Goal: Find specific fact: Find specific fact

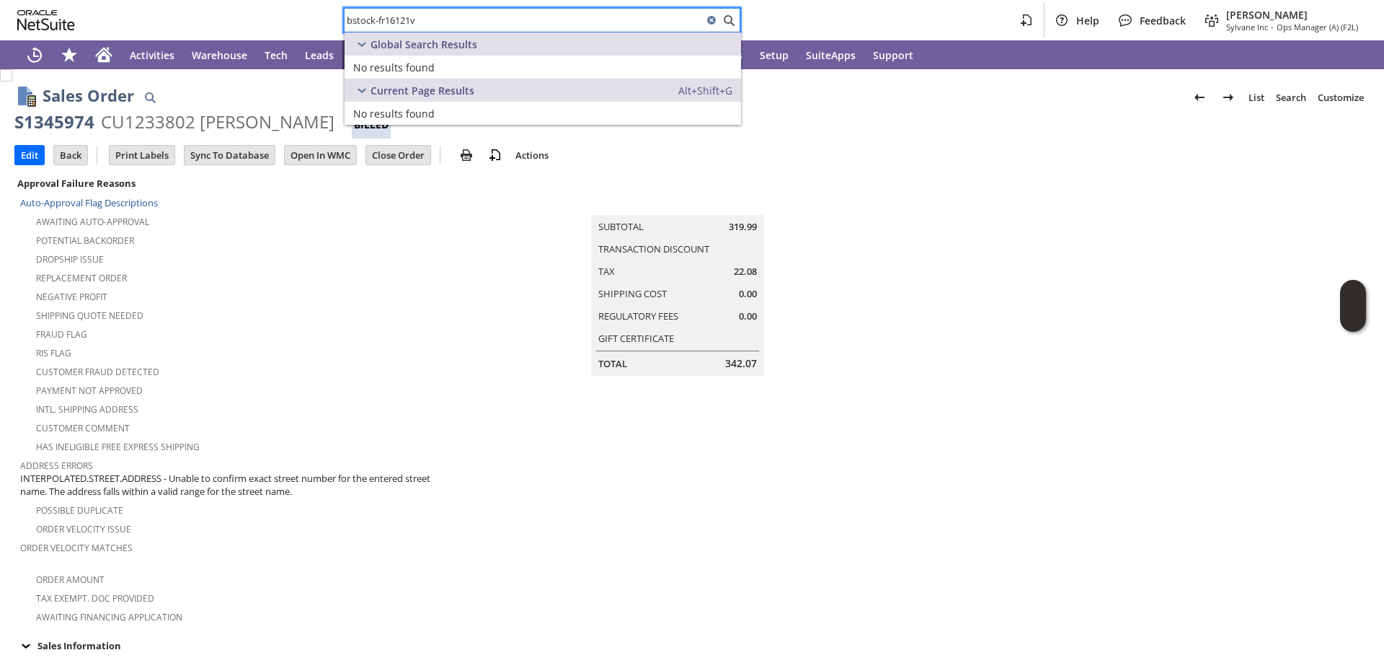
drag, startPoint x: 412, startPoint y: 17, endPoint x: 429, endPoint y: 21, distance: 17.7
click at [429, 21] on input "bstock-fr16121v" at bounding box center [524, 20] width 358 height 17
drag, startPoint x: 379, startPoint y: 20, endPoint x: 306, endPoint y: 9, distance: 73.6
click at [313, 11] on div "bstock-fr16121 Help Feedback Angela Gruchala Sylvane Inc - Ops Manager (A) (F2L)" at bounding box center [692, 20] width 1384 height 40
type input "fr16121"
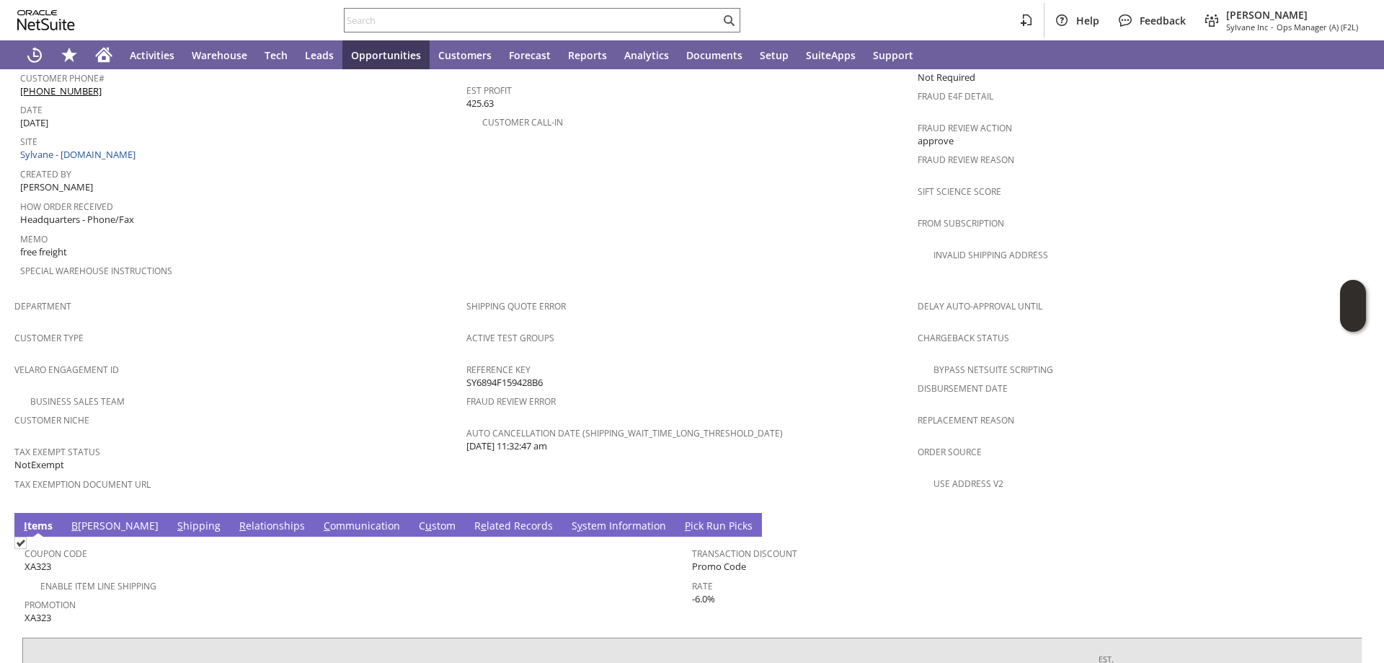
scroll to position [831, 0]
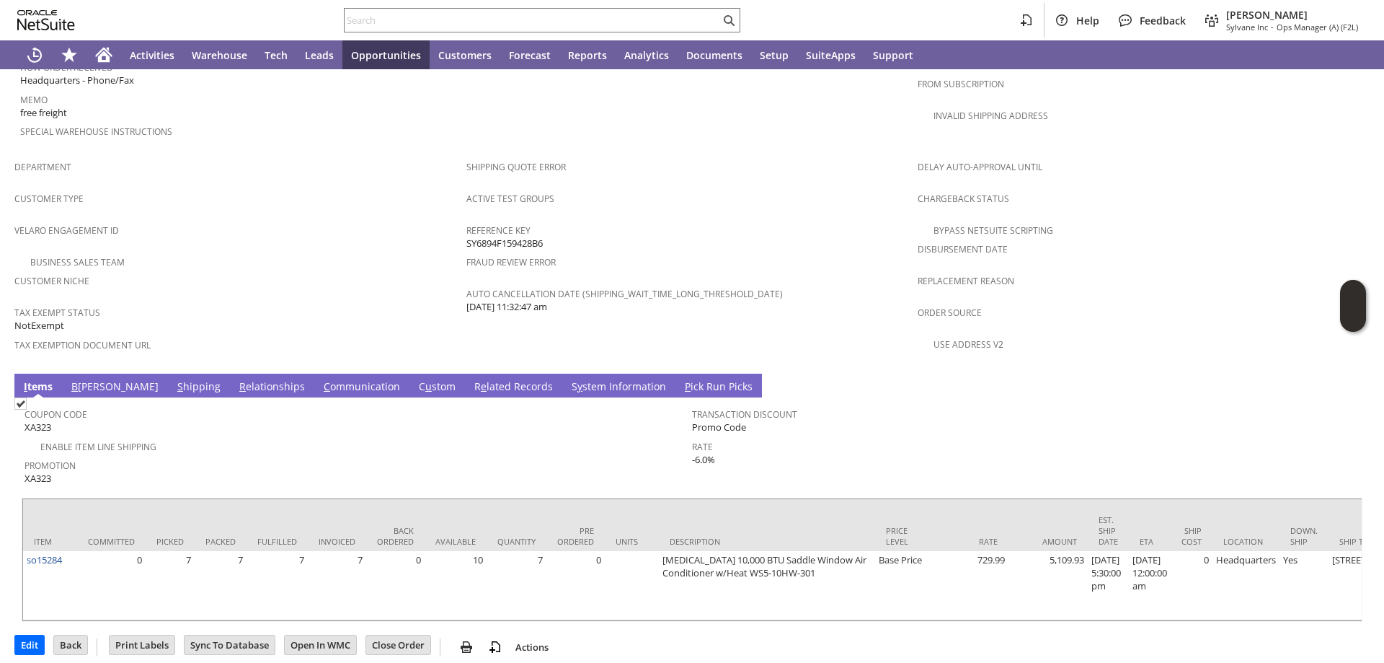
click at [92, 379] on link "B [PERSON_NAME]" at bounding box center [115, 387] width 94 height 16
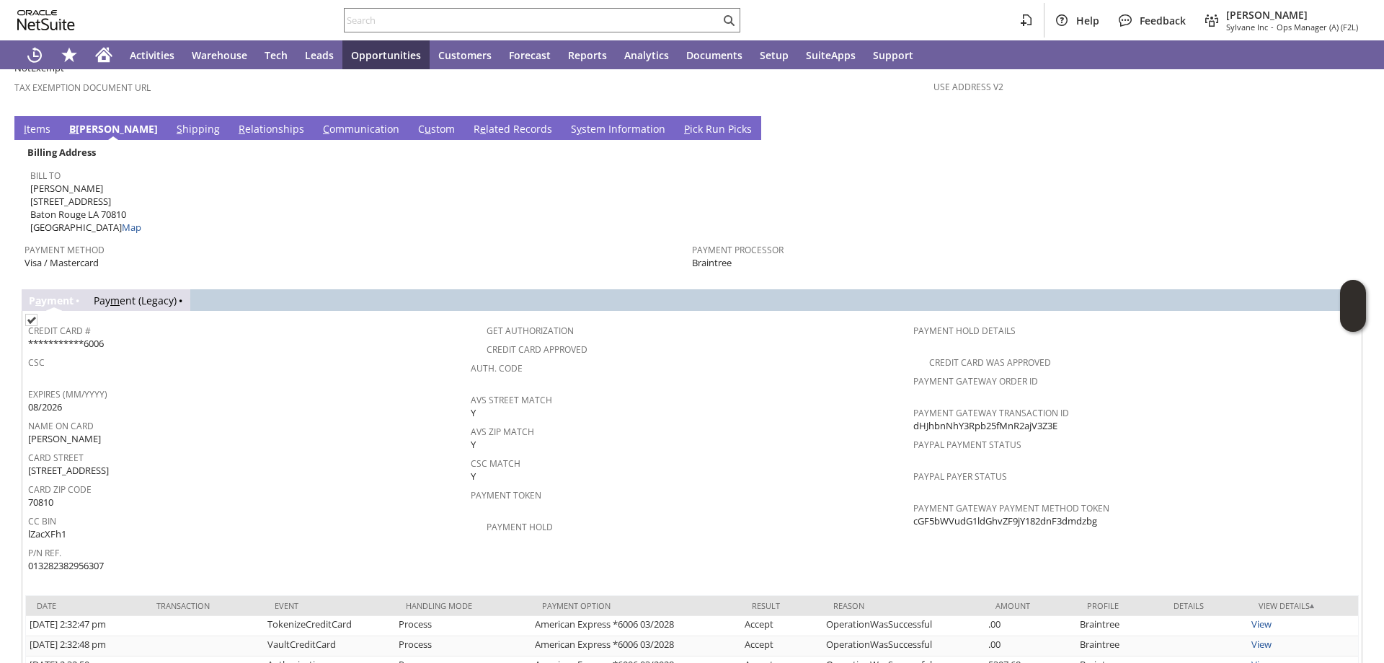
scroll to position [1120, 0]
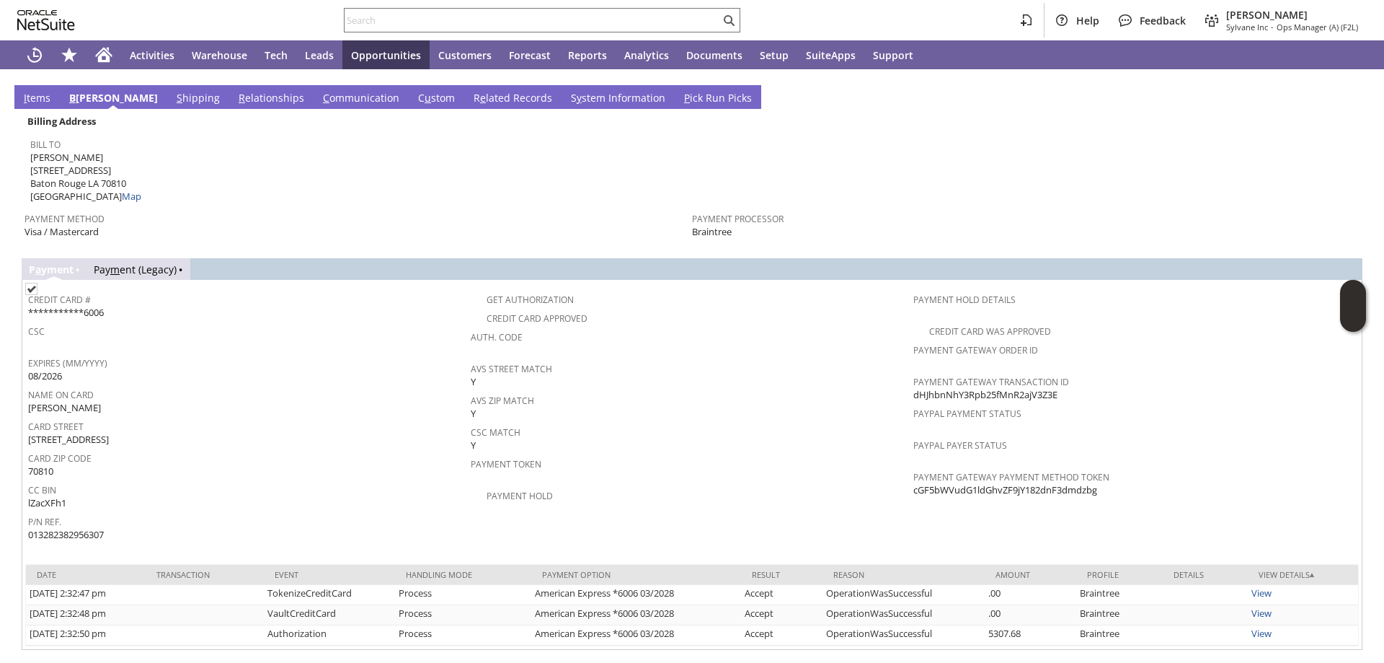
drag, startPoint x: 1060, startPoint y: 360, endPoint x: 909, endPoint y: 361, distance: 151.4
click at [914, 371] on div "Payment Gateway Transaction ID dHJhbnNhY3Rpb25fMnR2ajV3Z3E" at bounding box center [1132, 386] width 436 height 30
drag, startPoint x: 1105, startPoint y: 456, endPoint x: 909, endPoint y: 455, distance: 196.1
click at [914, 467] on div "Payment Gateway Payment Method Token cGF5bWVudG1ldGhvZF9jY182dnF3dmdzbg" at bounding box center [1132, 482] width 436 height 30
copy span "cGF5bWVudG1ldGhvZF9jY182dnF3dmdzbg"
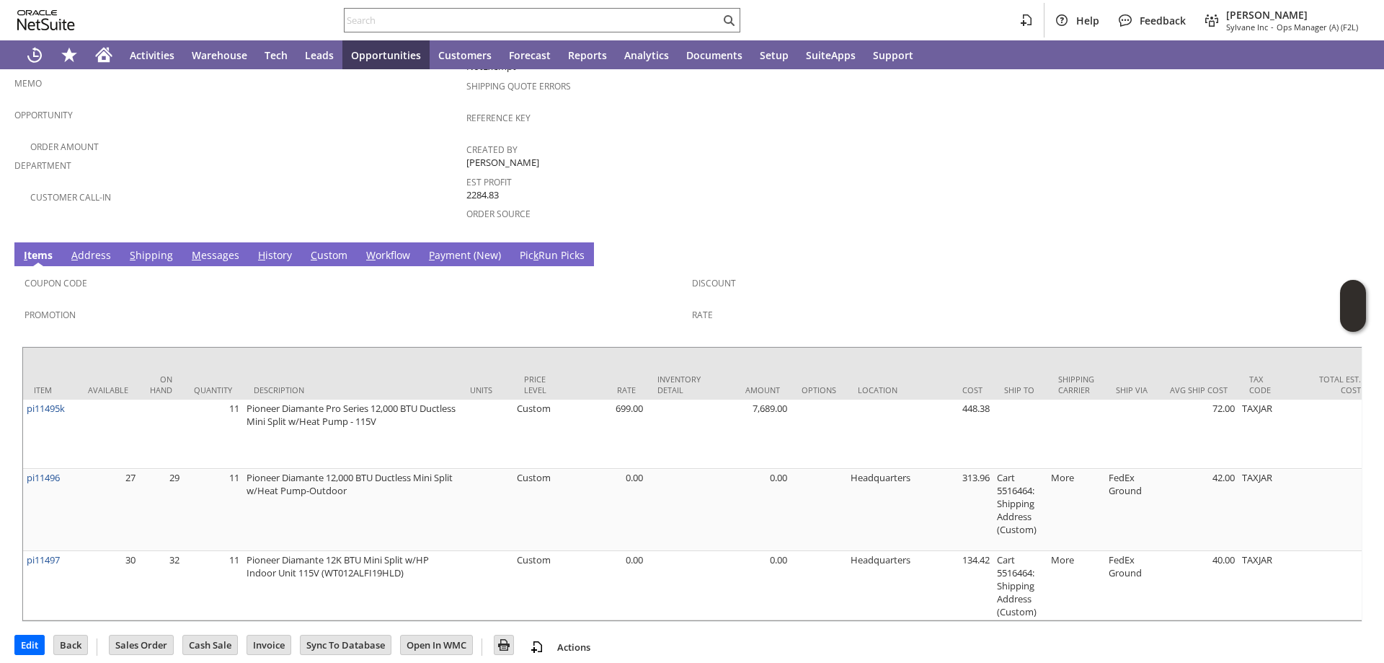
click at [154, 248] on link "S hipping" at bounding box center [151, 256] width 50 height 16
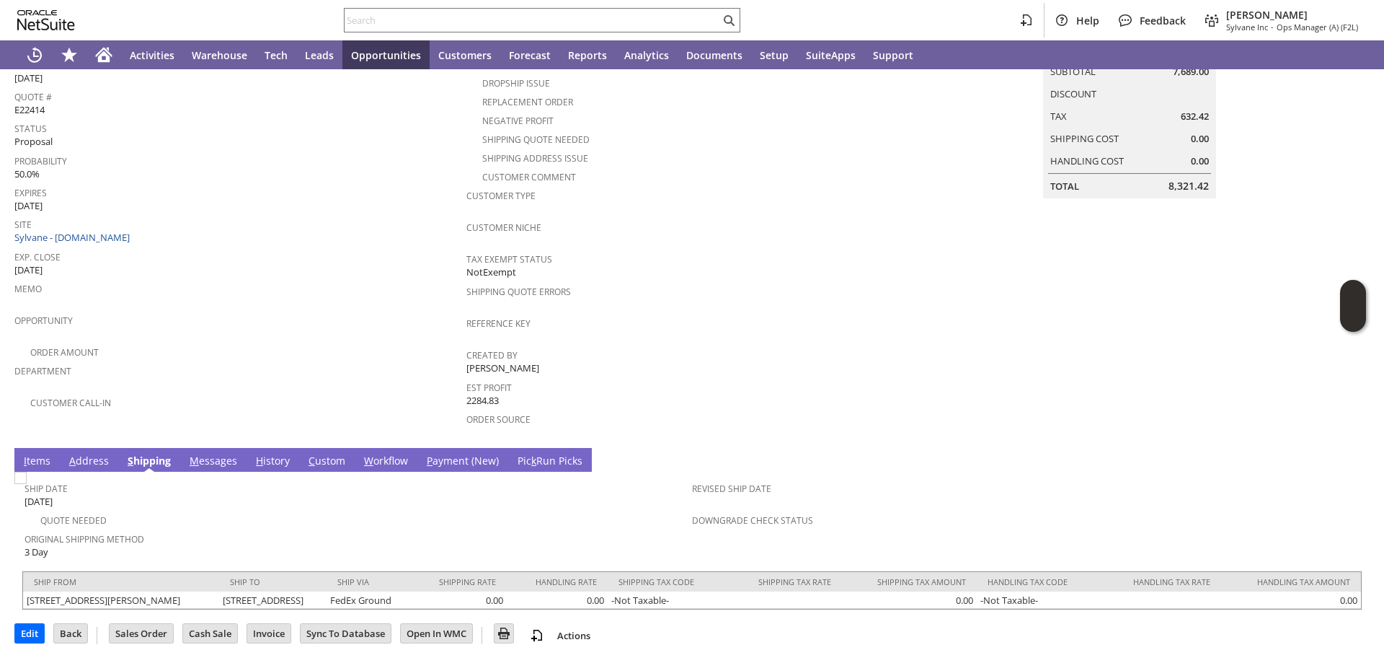
scroll to position [164, 0]
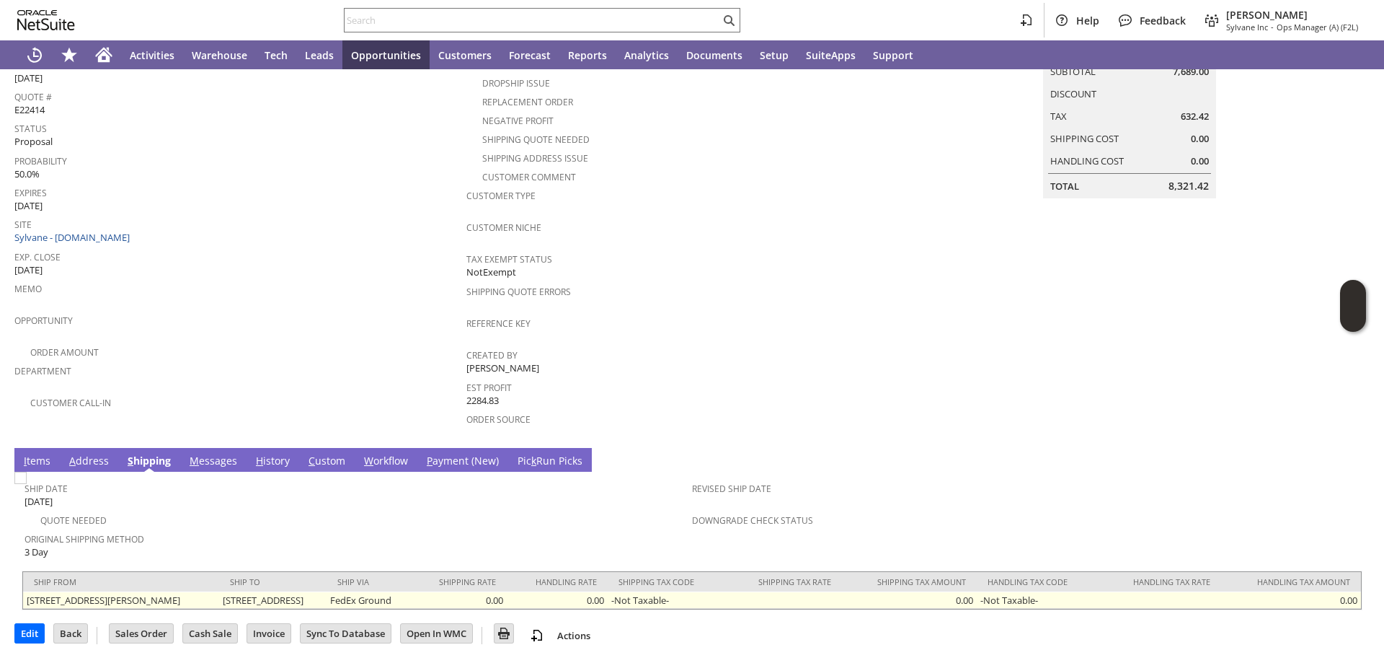
drag, startPoint x: 273, startPoint y: 586, endPoint x: 456, endPoint y: 586, distance: 183.2
click at [327, 591] on td "16916 Main Street Road Sedalia MO 65301 United States" at bounding box center [272, 599] width 107 height 17
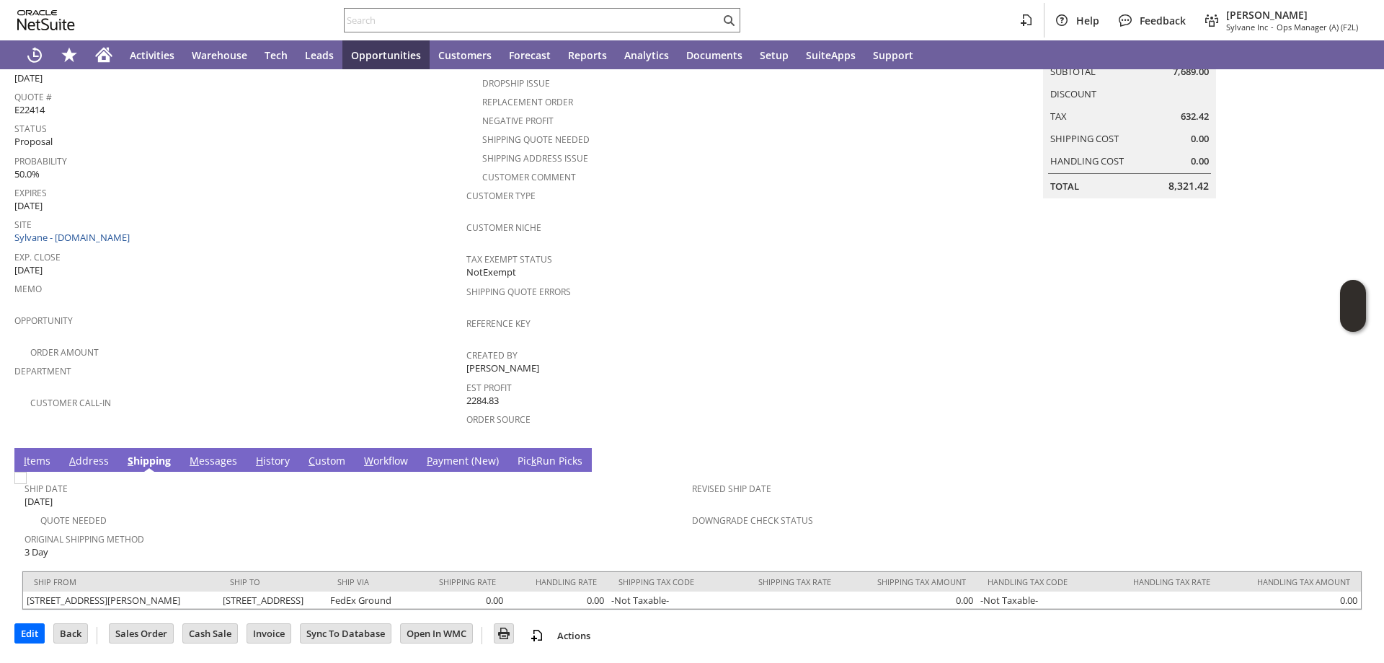
copy td "16916 Main Street Road Sedalia MO 65301"
click at [47, 454] on link "I tems" at bounding box center [37, 462] width 34 height 16
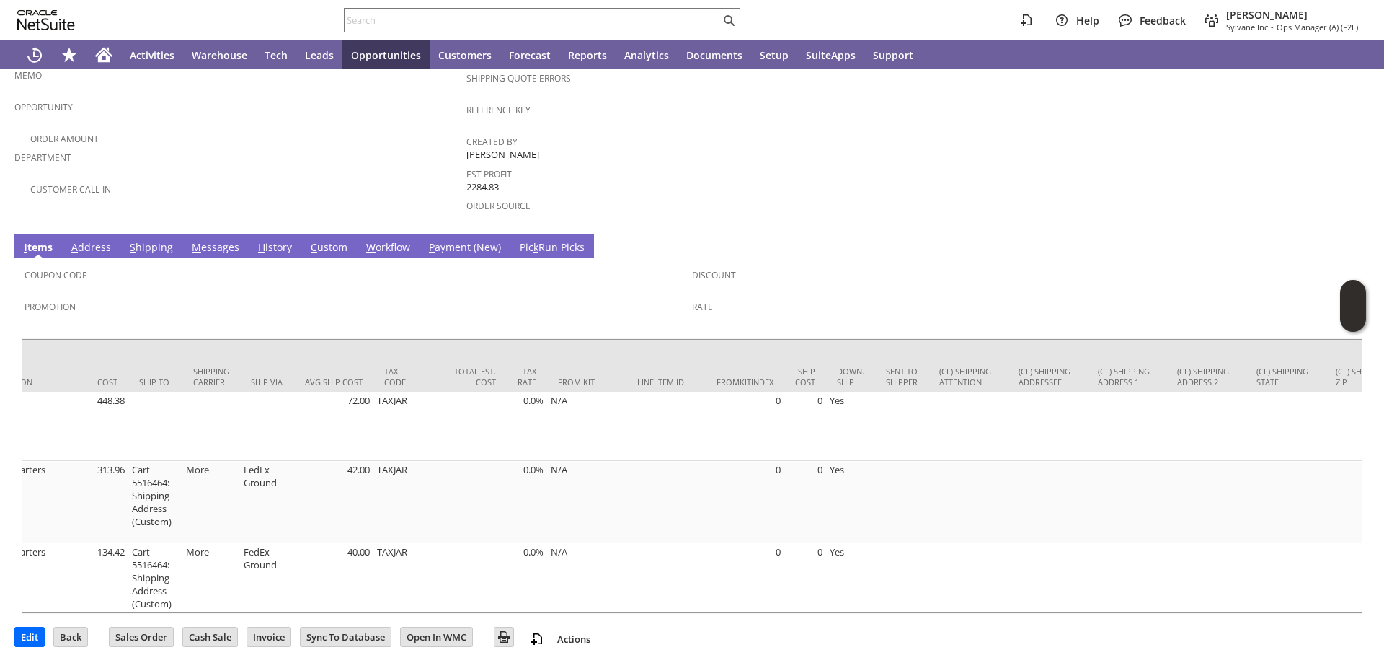
scroll to position [0, 872]
click at [37, 632] on input "Edit" at bounding box center [29, 636] width 29 height 19
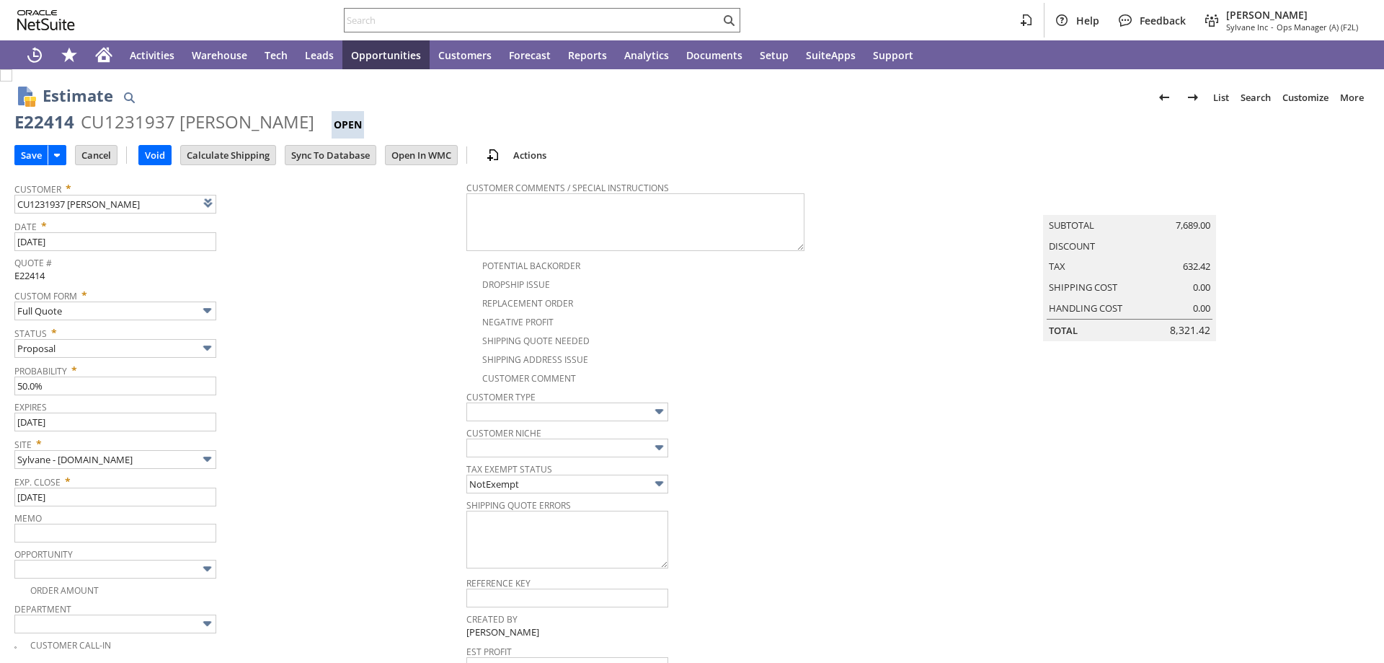
type input "Add"
type input "Copy Previous"
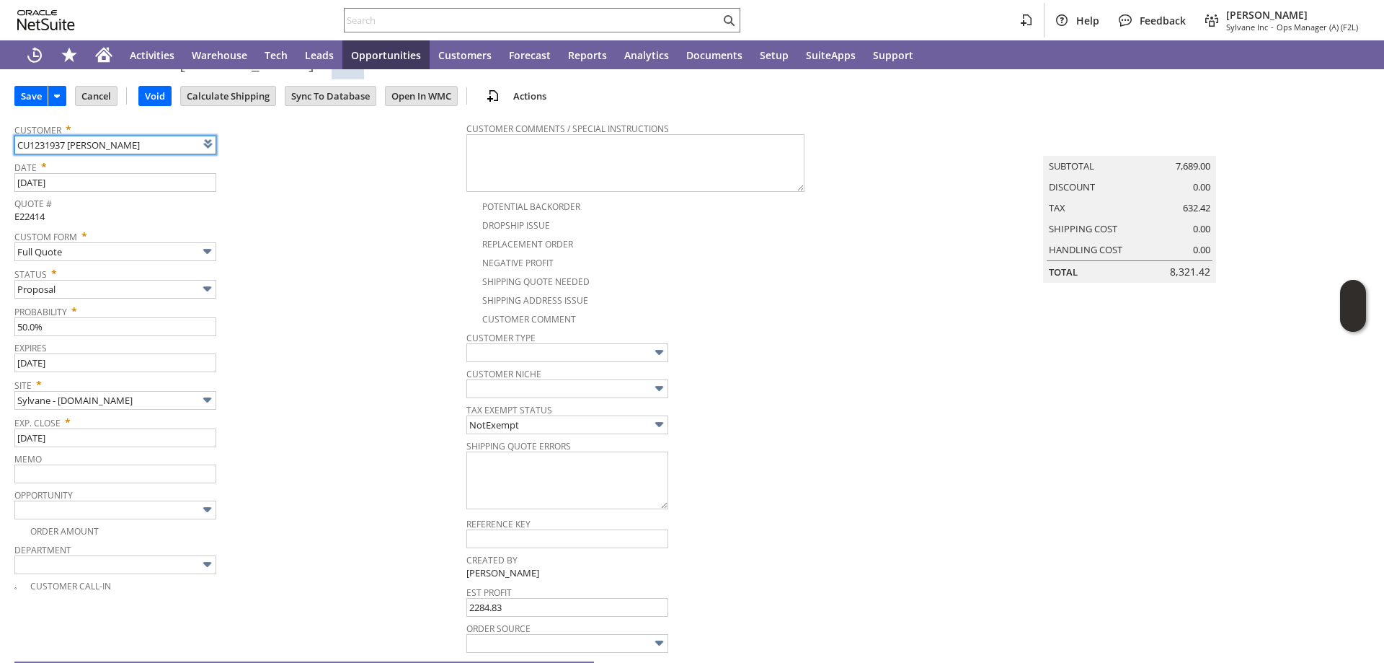
type input "Intelligent Recommendations¹⁰"
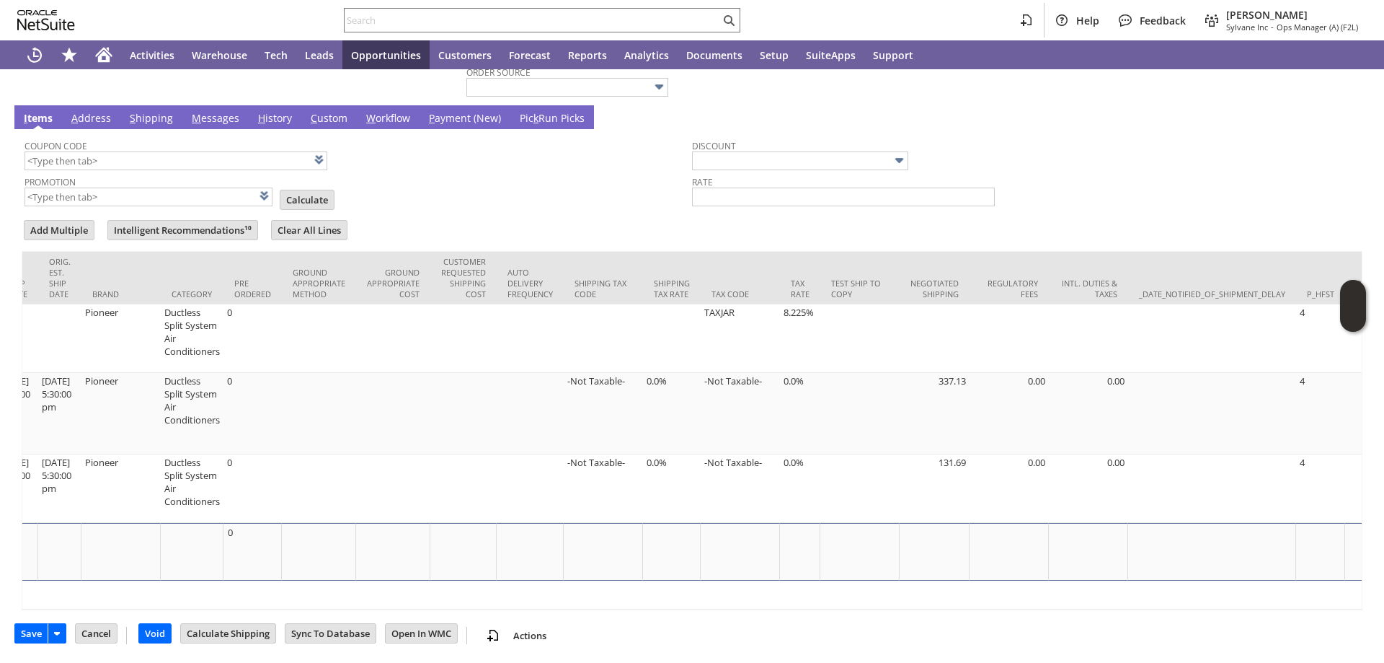
scroll to position [0, 3073]
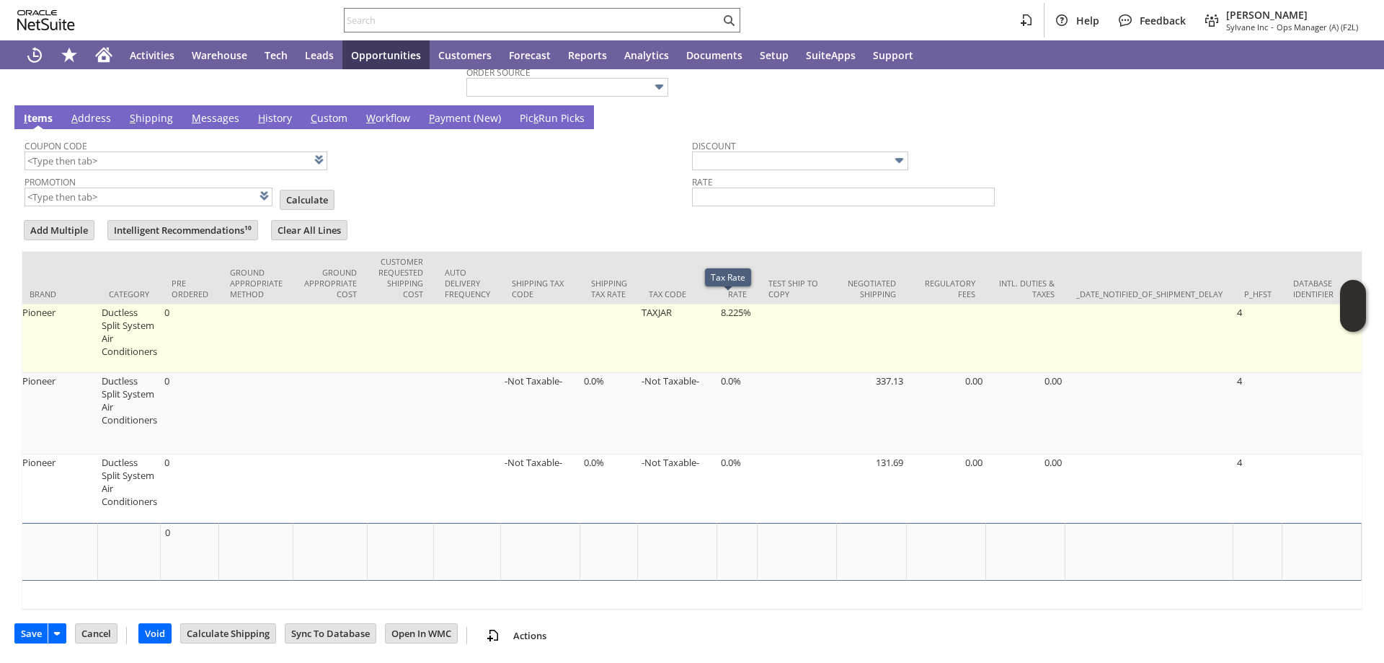
click at [723, 304] on td "8.225%" at bounding box center [737, 338] width 40 height 69
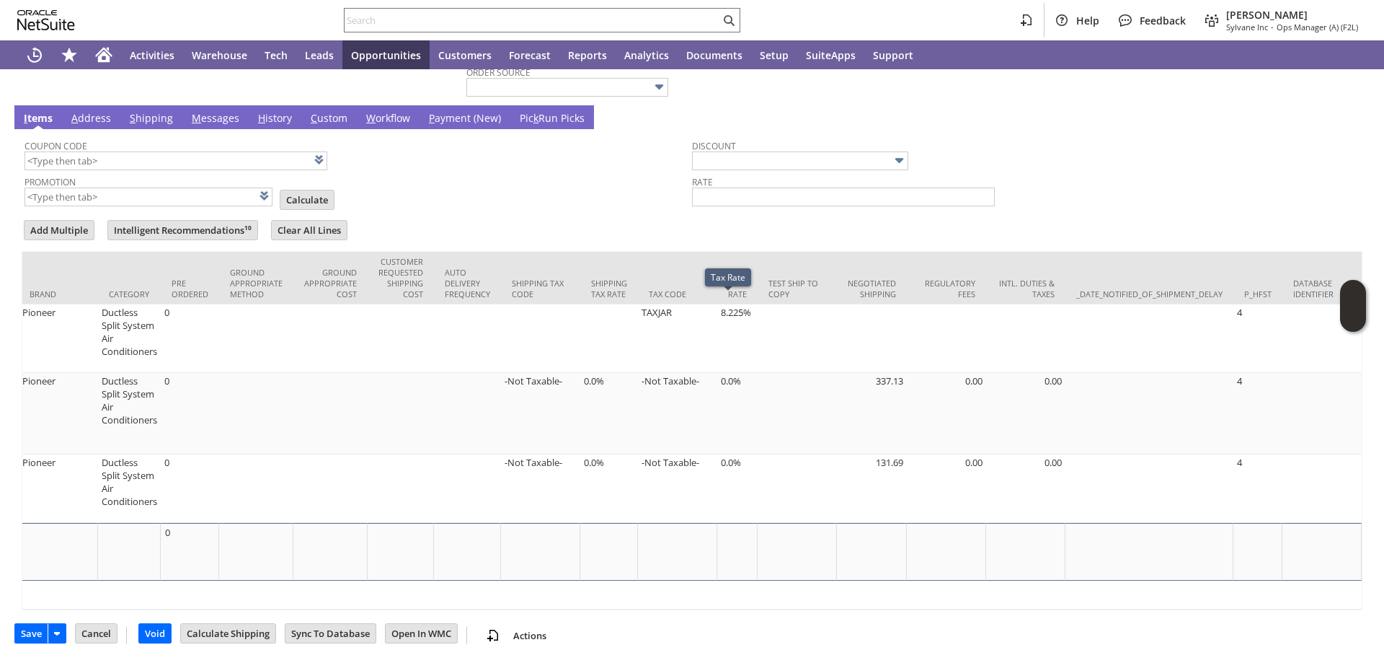
type input "8.225%"
type input "OK"
type input "Make Copy"
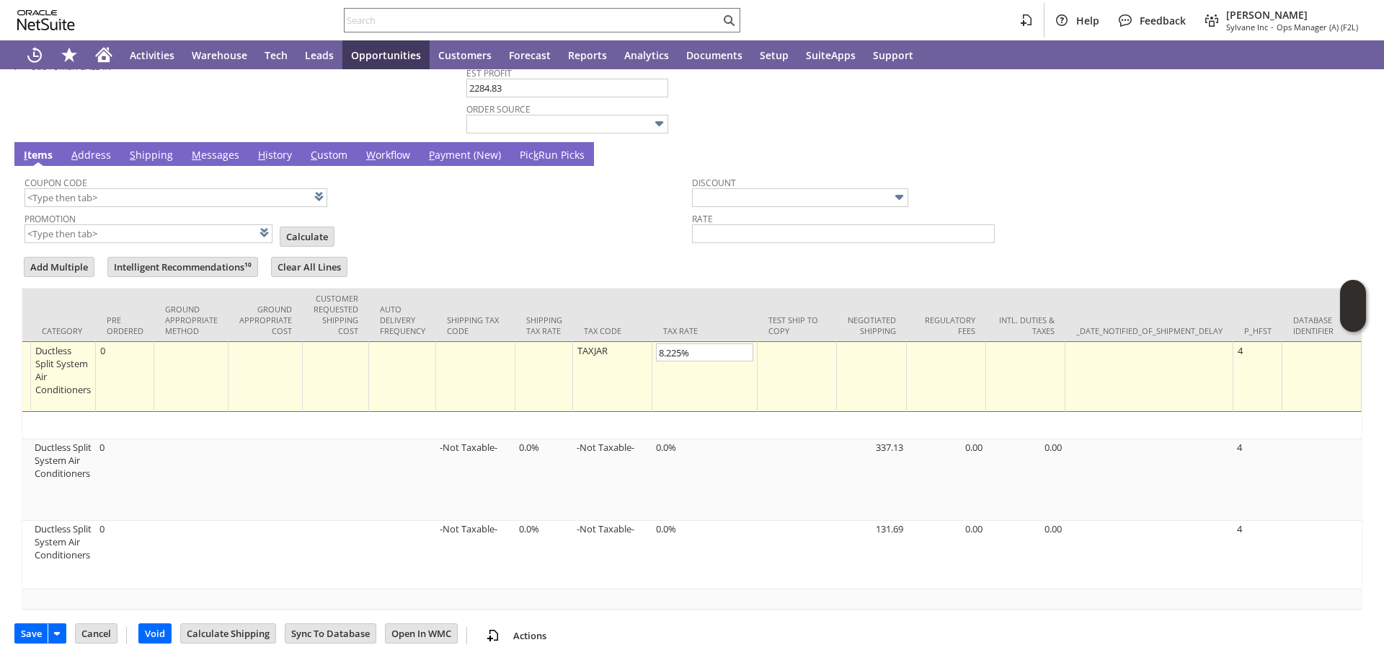
scroll to position [588, 0]
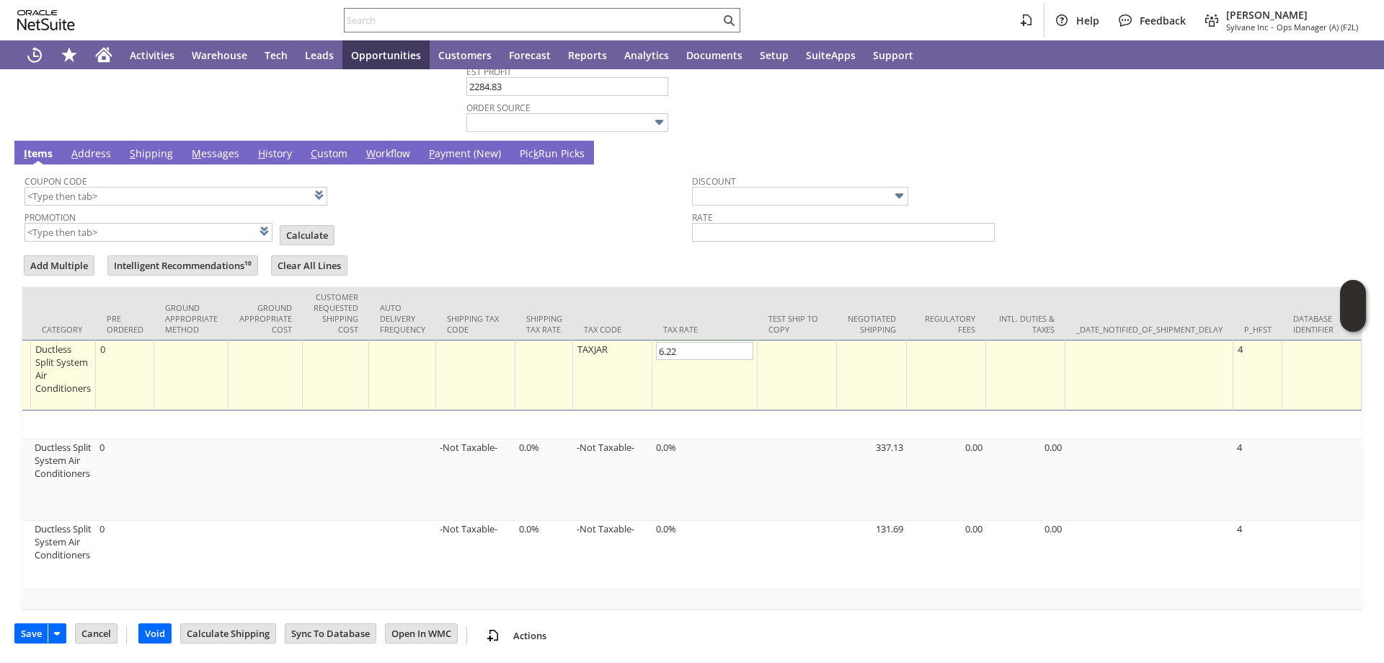
type input "6.225"
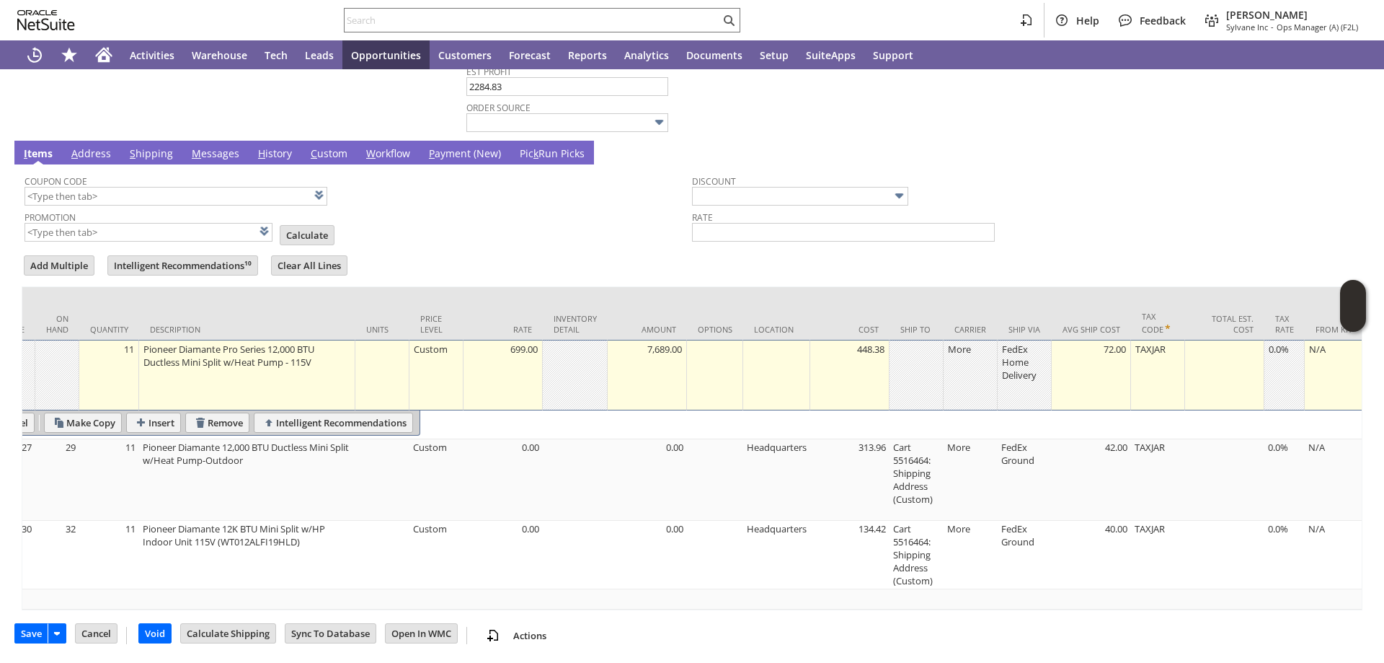
scroll to position [0, 0]
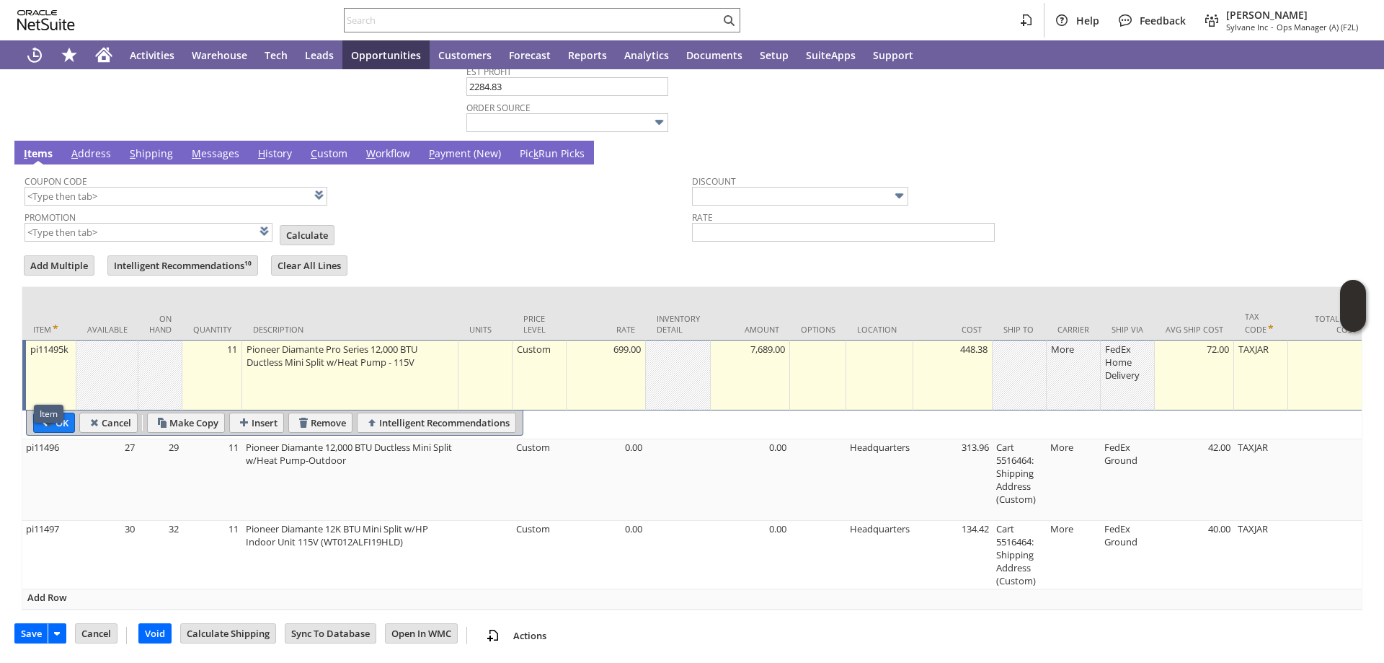
click at [56, 413] on div "Item" at bounding box center [49, 413] width 18 height 12
click at [58, 413] on input "OK" at bounding box center [54, 422] width 40 height 19
type input "Add"
type input "Copy Previous"
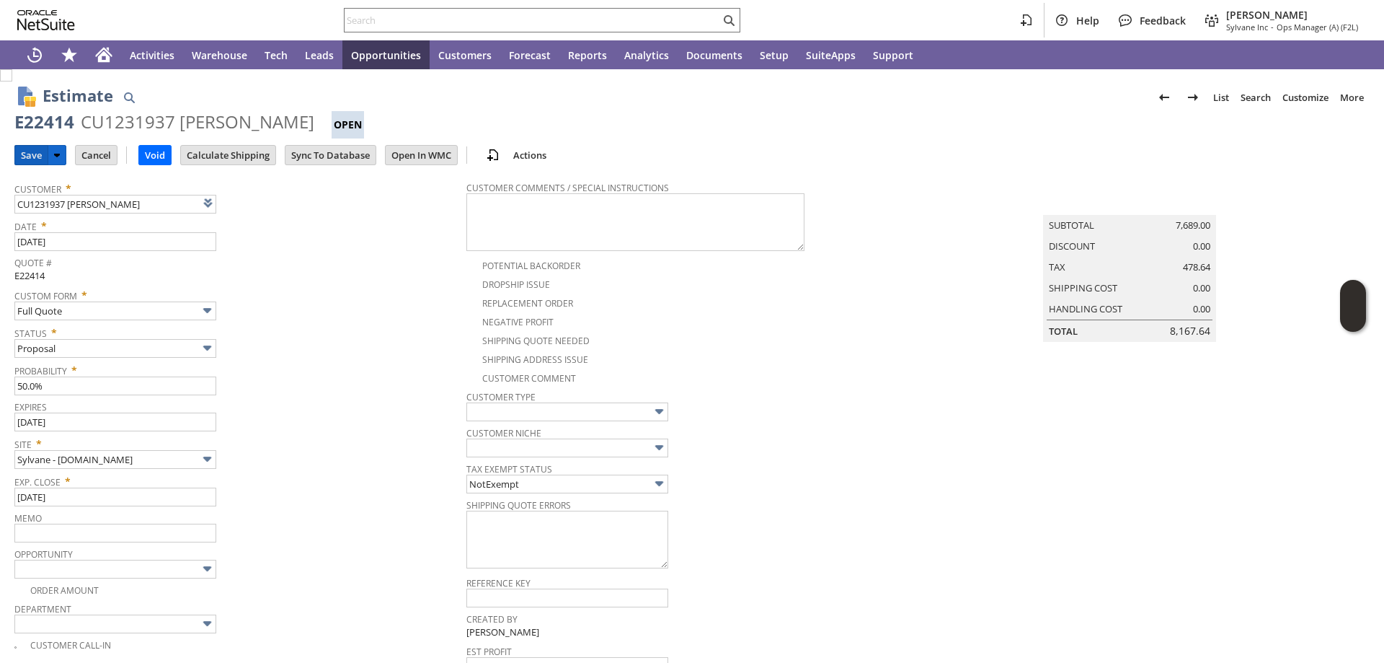
click at [30, 154] on input "Save" at bounding box center [31, 155] width 32 height 19
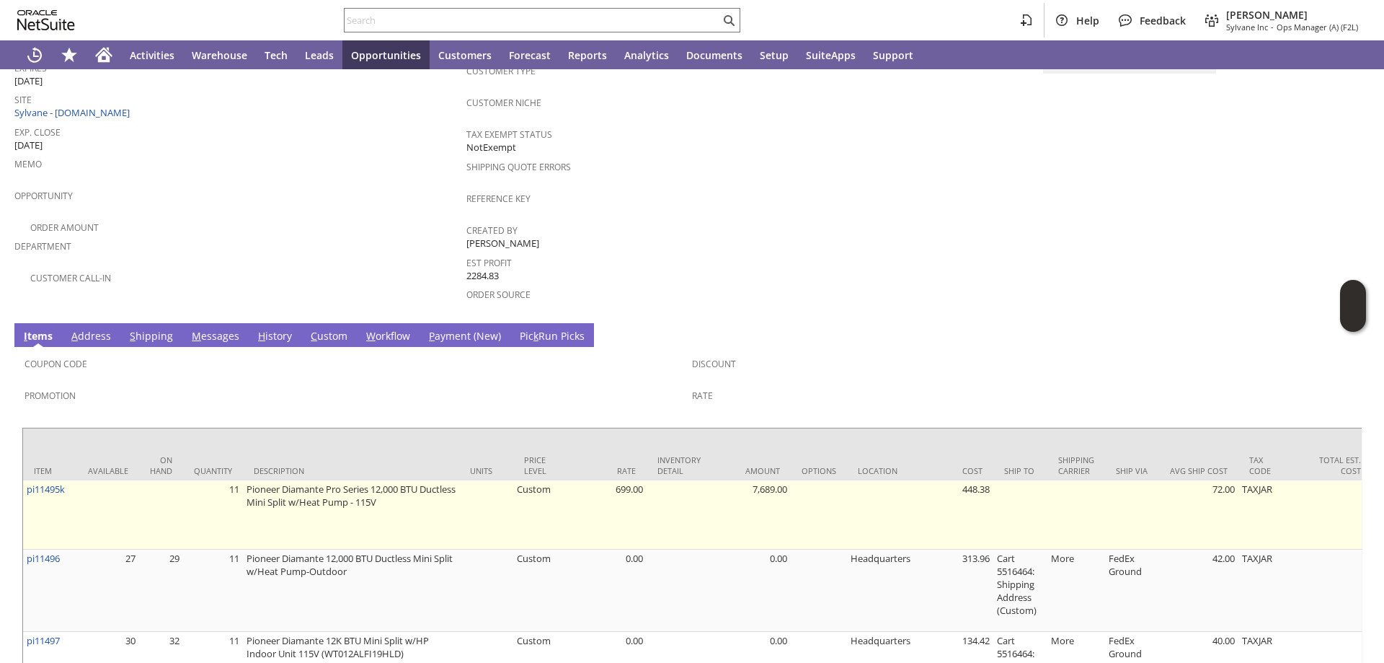
scroll to position [425, 0]
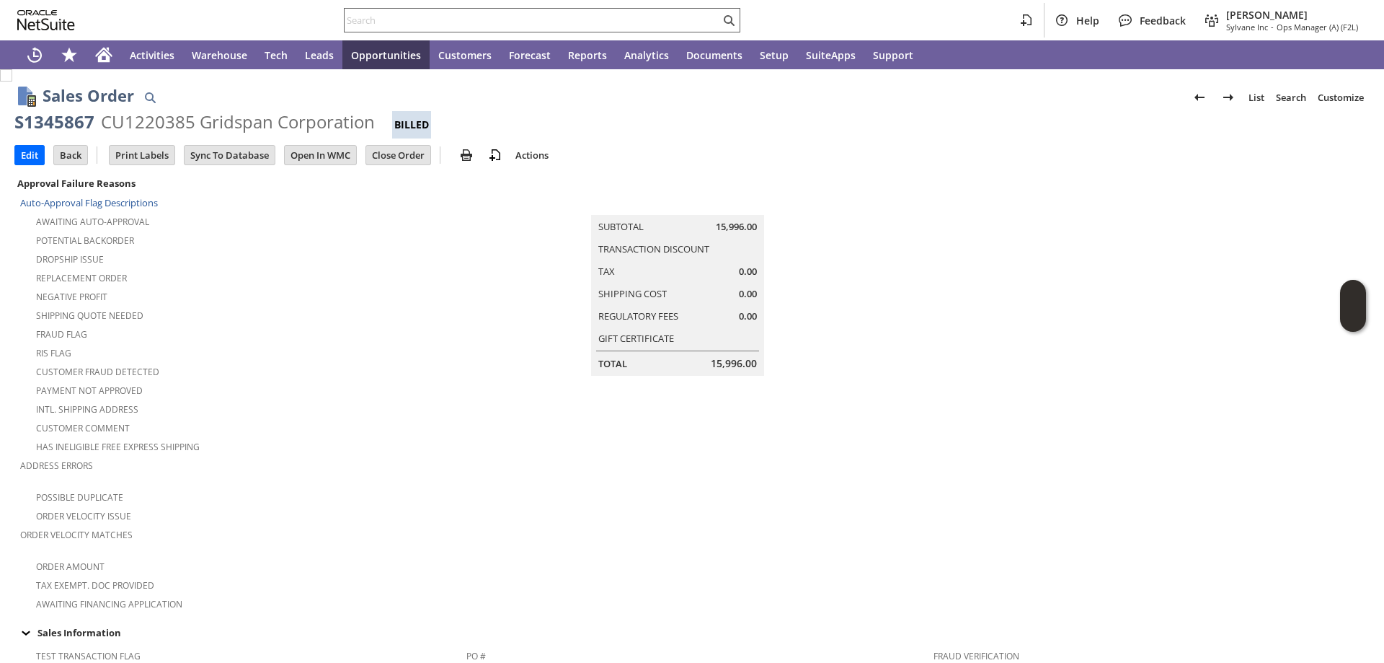
click at [474, 17] on input "text" at bounding box center [533, 20] width 376 height 17
paste input "S1344931"
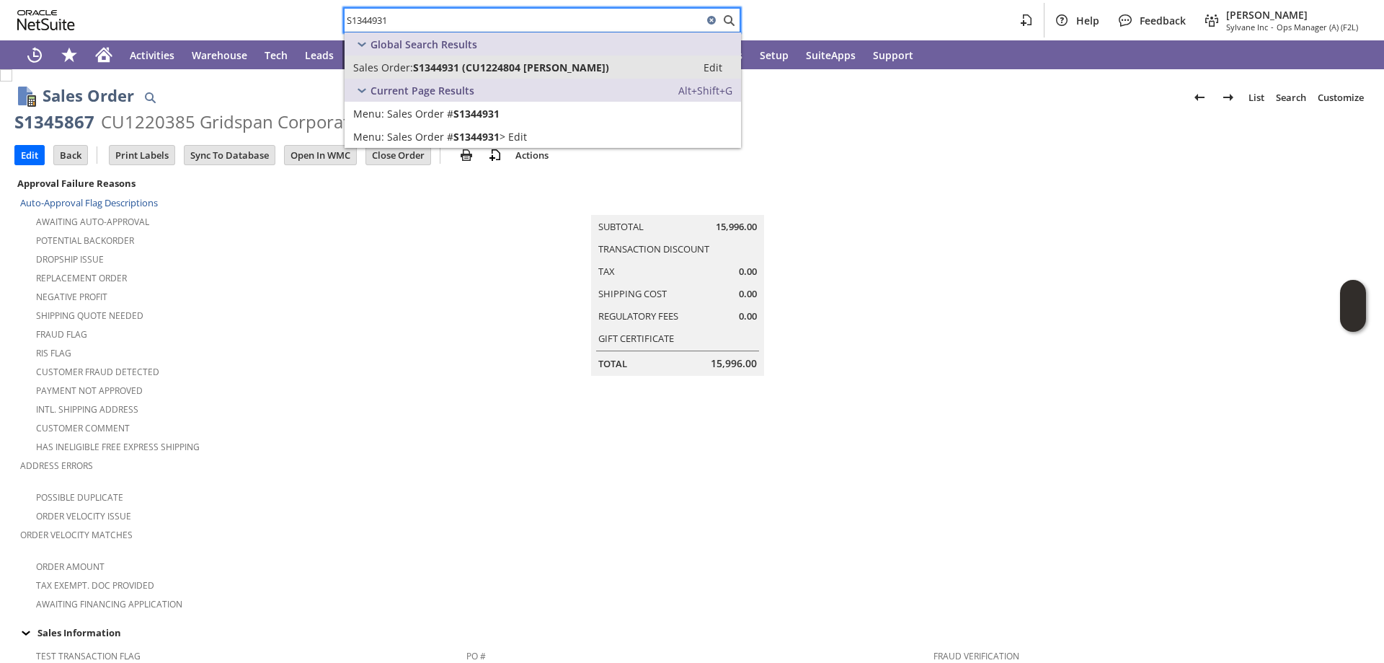
type input "S1344931"
click at [441, 66] on span "S1344931 (CU1224804 Ryan Miller)" at bounding box center [511, 68] width 196 height 14
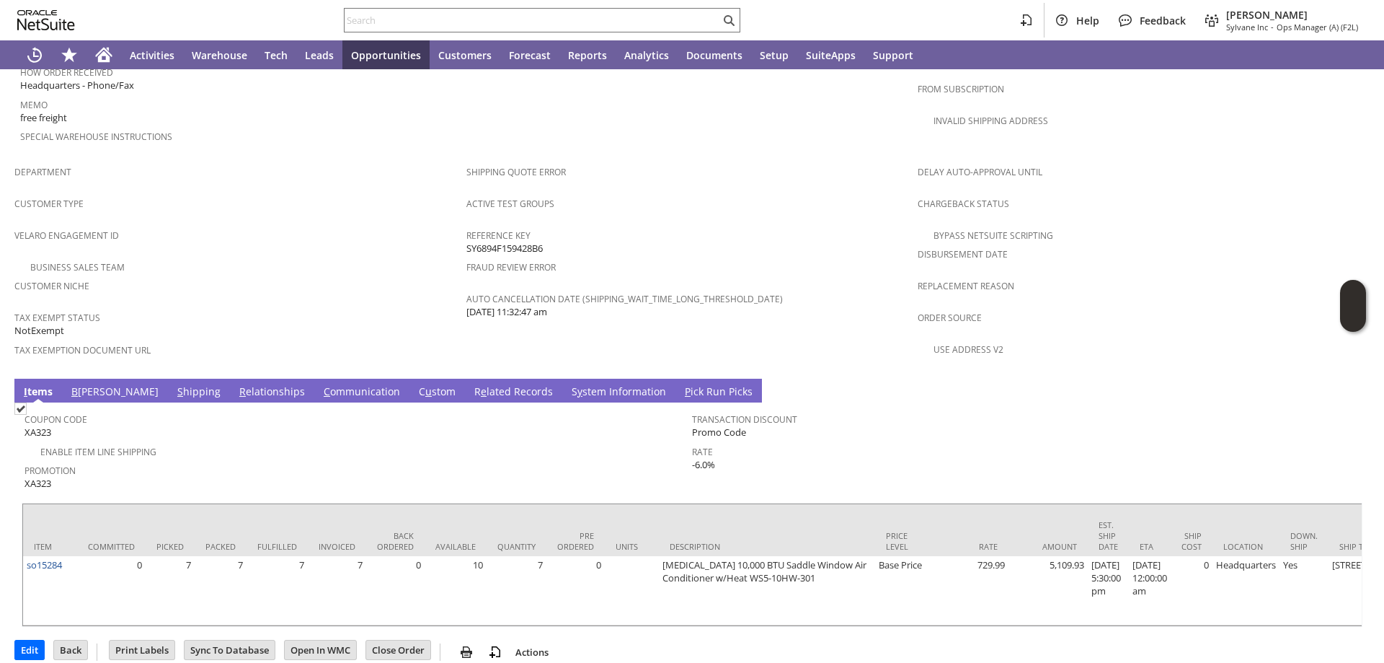
scroll to position [831, 0]
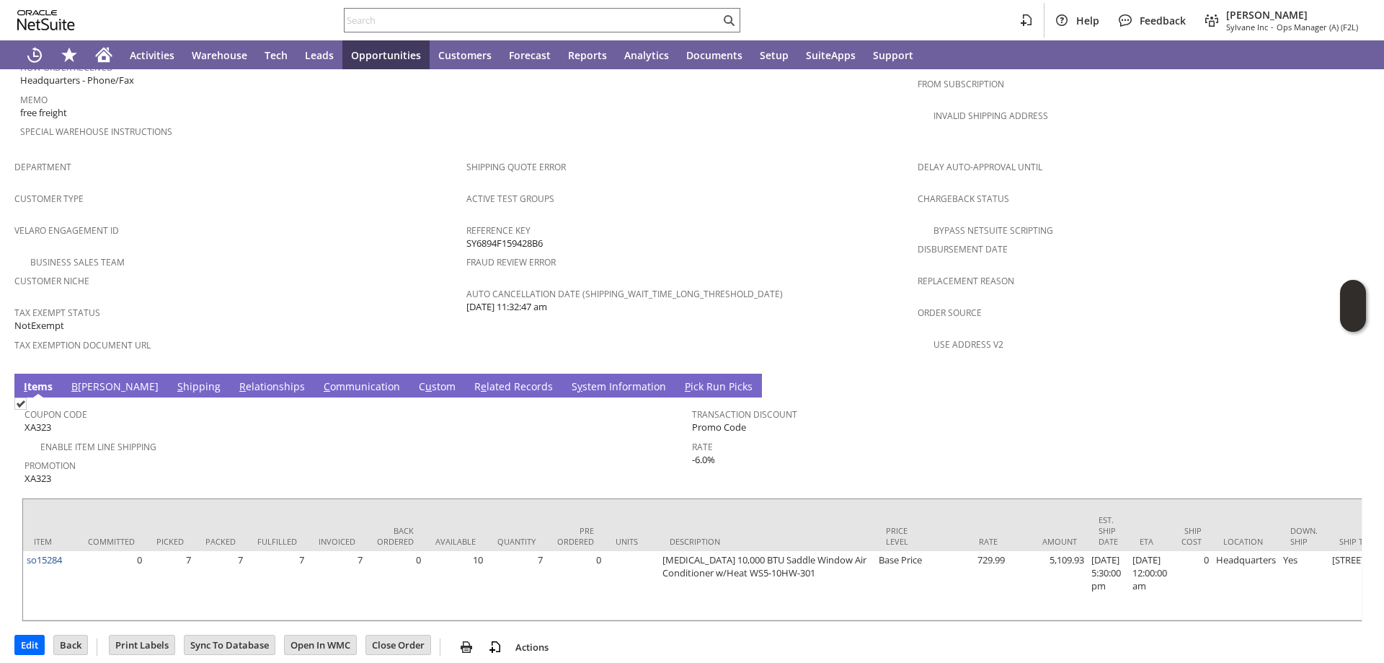
click at [85, 379] on link "B [PERSON_NAME]" at bounding box center [115, 387] width 94 height 16
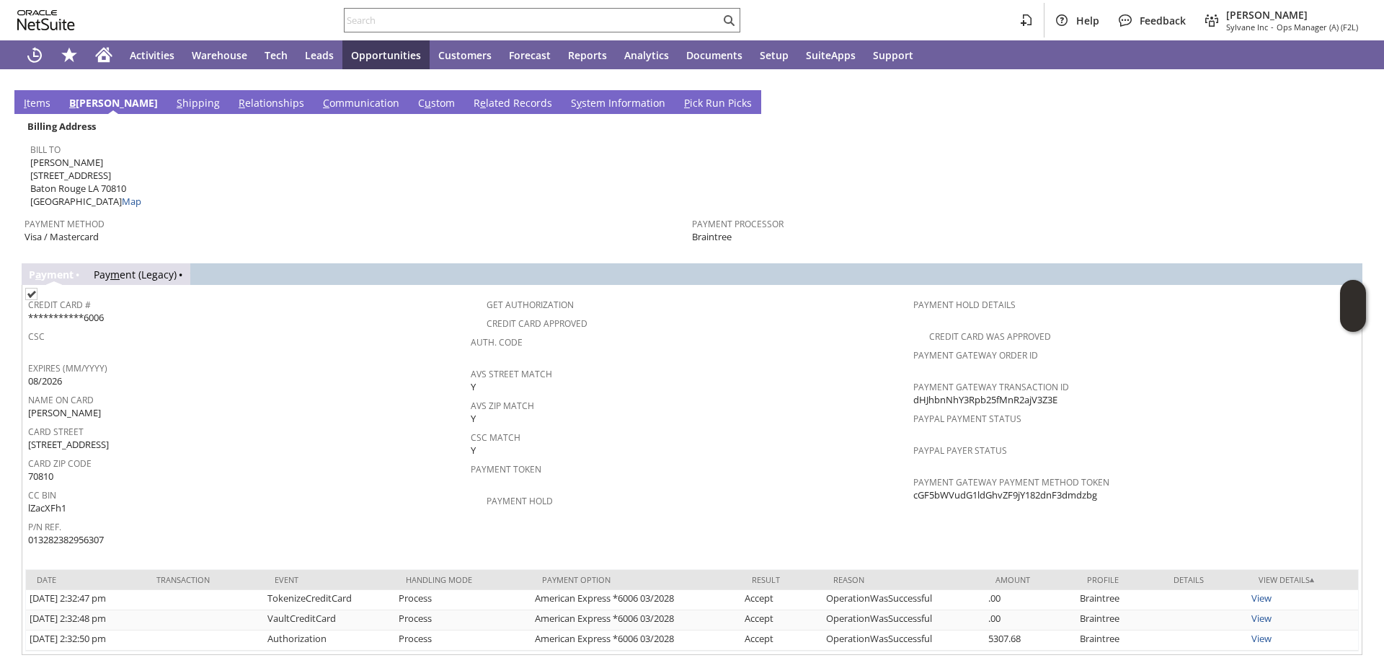
scroll to position [1120, 0]
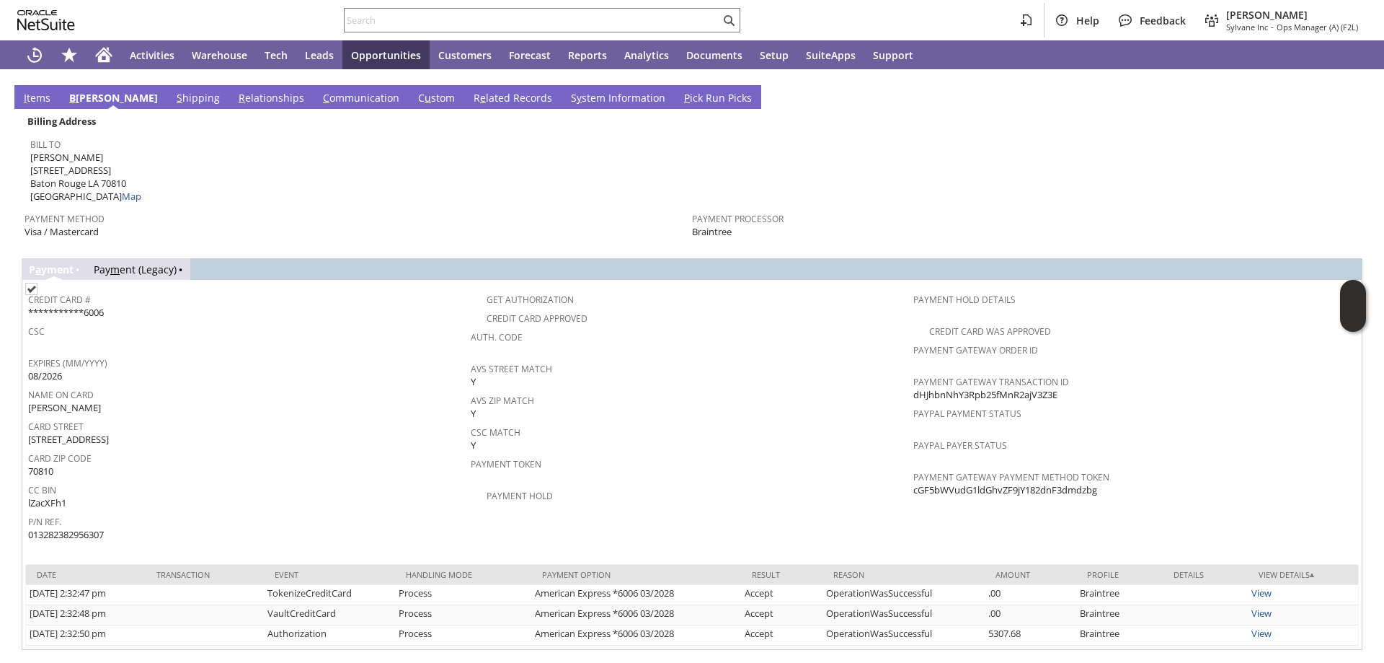
drag, startPoint x: 1100, startPoint y: 454, endPoint x: 908, endPoint y: 454, distance: 192.5
click at [914, 467] on div "Payment Gateway Payment Method Token cGF5bWVudG1ldGhvZF9jY182dnF3dmdzbg" at bounding box center [1132, 482] width 436 height 30
copy span "cGF5bWVudG1ldGhvZF9jY182dnF3dmdzbg"
drag, startPoint x: 1069, startPoint y: 357, endPoint x: 908, endPoint y: 359, distance: 161.5
click at [914, 371] on div "Payment Gateway Transaction ID dHJhbnNhY3Rpb25fMnR2ajV3Z3E" at bounding box center [1132, 386] width 436 height 30
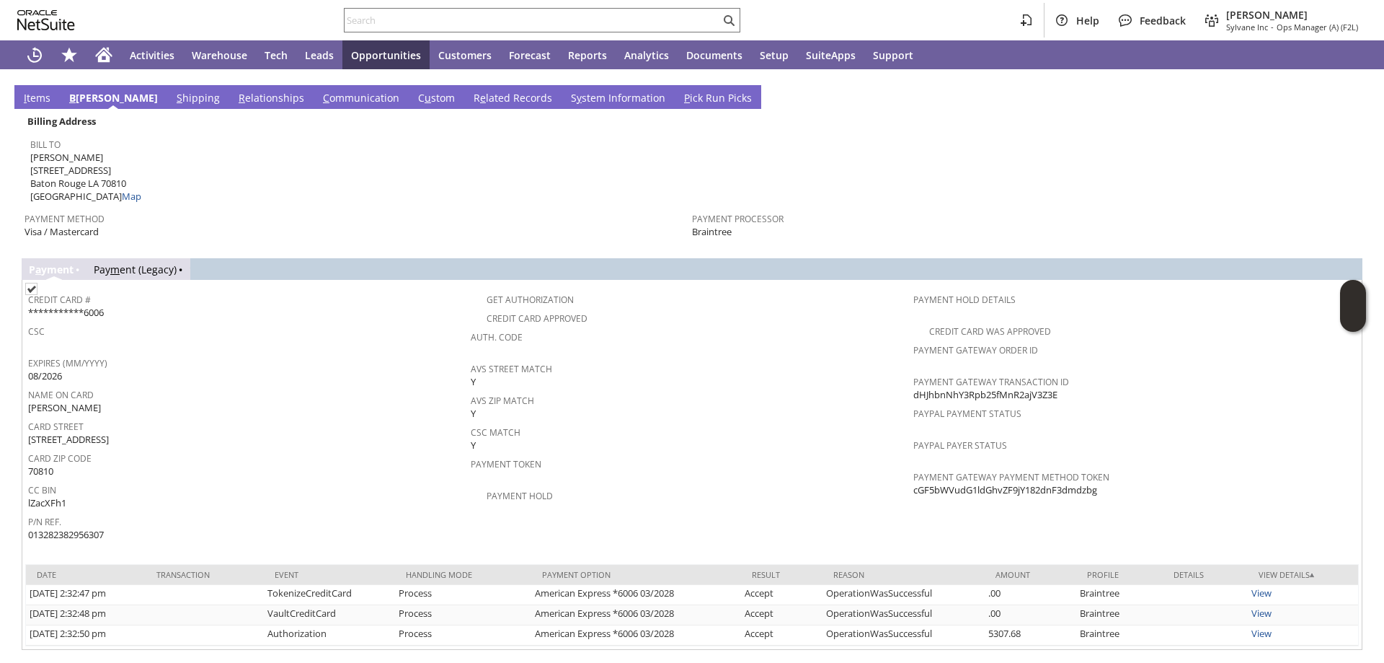
copy span "dHJhbnNhY3Rpb25fMnR2ajV3Z3E"
click at [750, 454] on span "Payment Token" at bounding box center [689, 462] width 436 height 17
click at [120, 262] on span "m" at bounding box center [114, 269] width 9 height 14
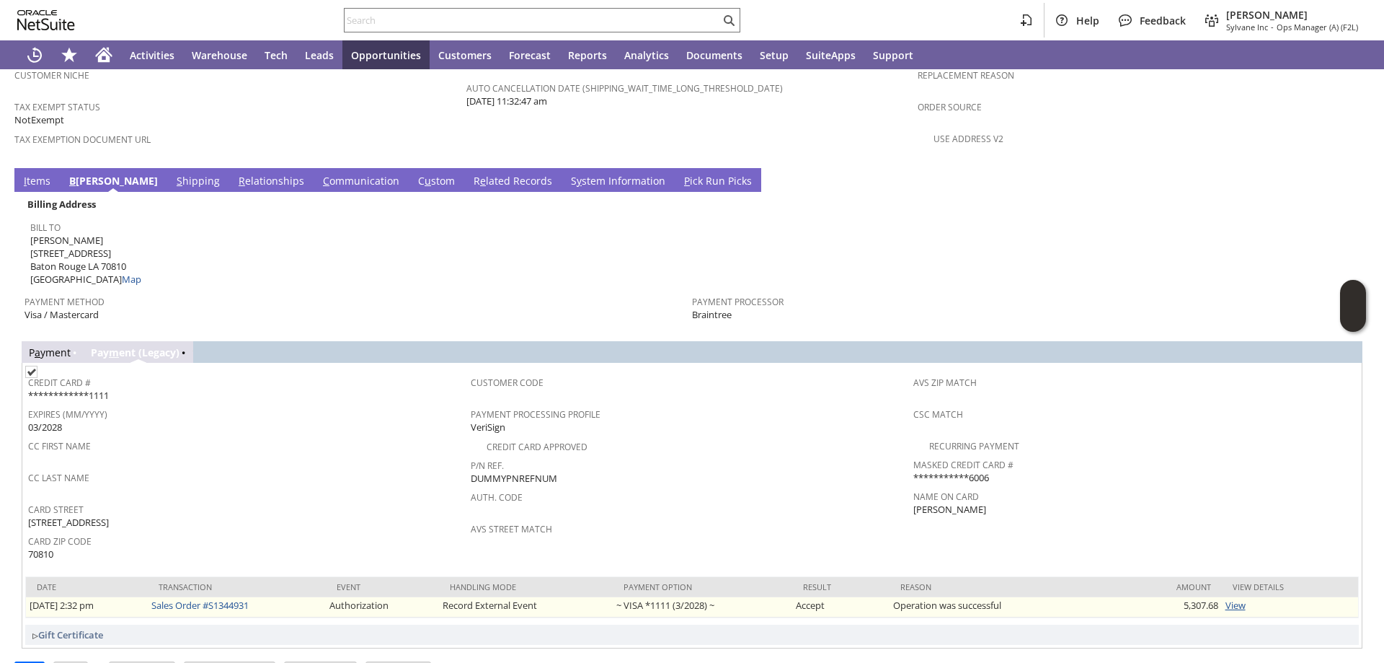
click at [1232, 598] on link "View" at bounding box center [1236, 604] width 20 height 13
click at [1231, 598] on link "View" at bounding box center [1236, 604] width 20 height 13
click at [1233, 598] on link "View" at bounding box center [1236, 604] width 20 height 13
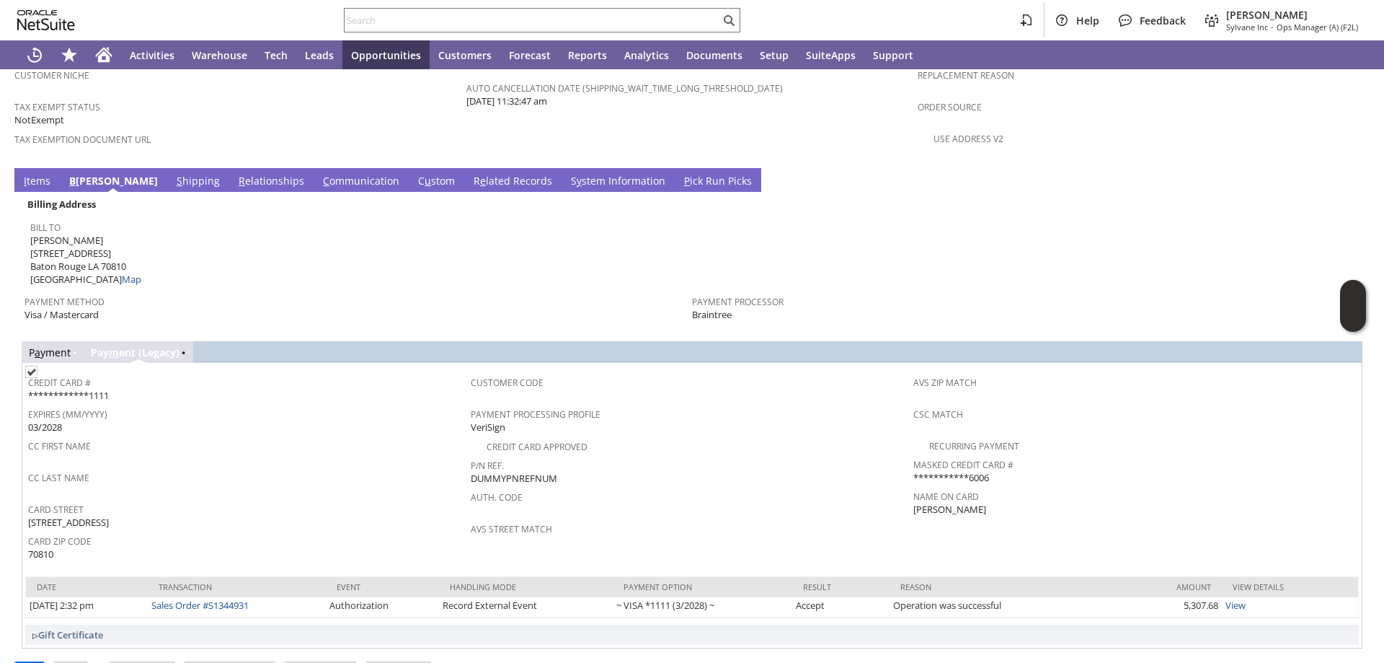
click at [32, 174] on link "I tems" at bounding box center [37, 182] width 34 height 16
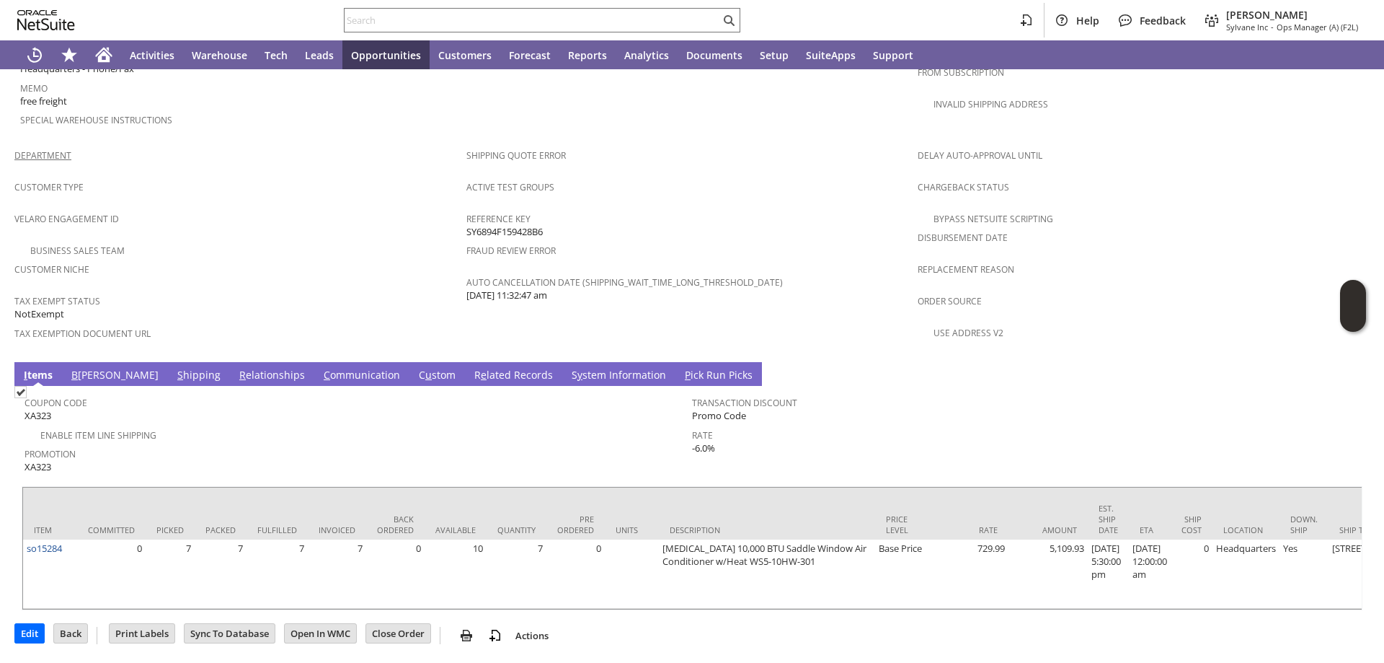
scroll to position [831, 0]
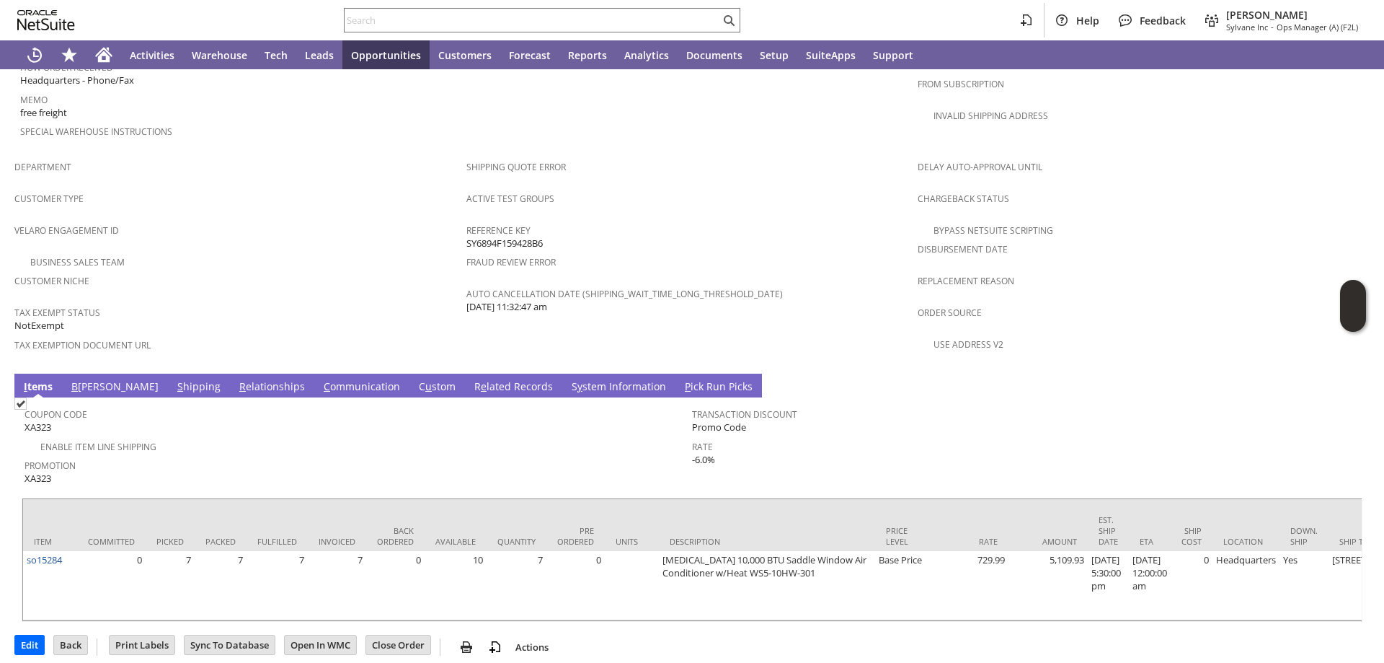
click at [85, 379] on link "B [PERSON_NAME]" at bounding box center [115, 387] width 94 height 16
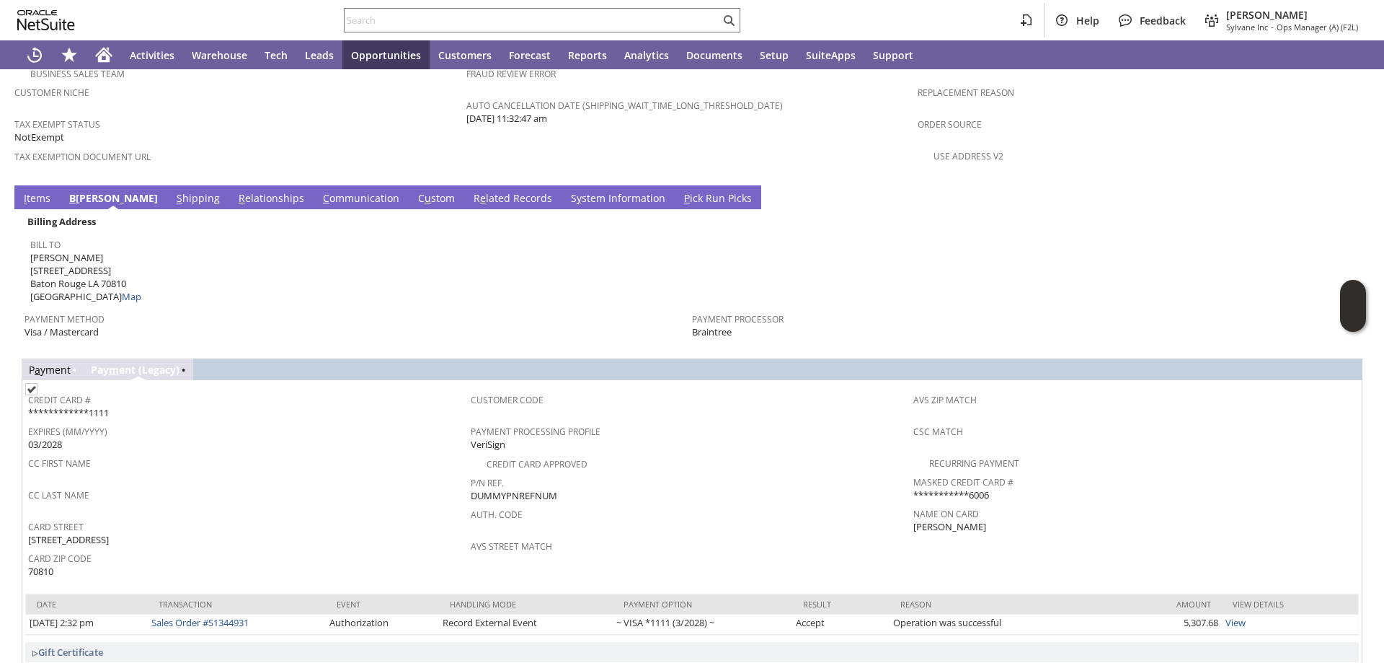
scroll to position [1037, 0]
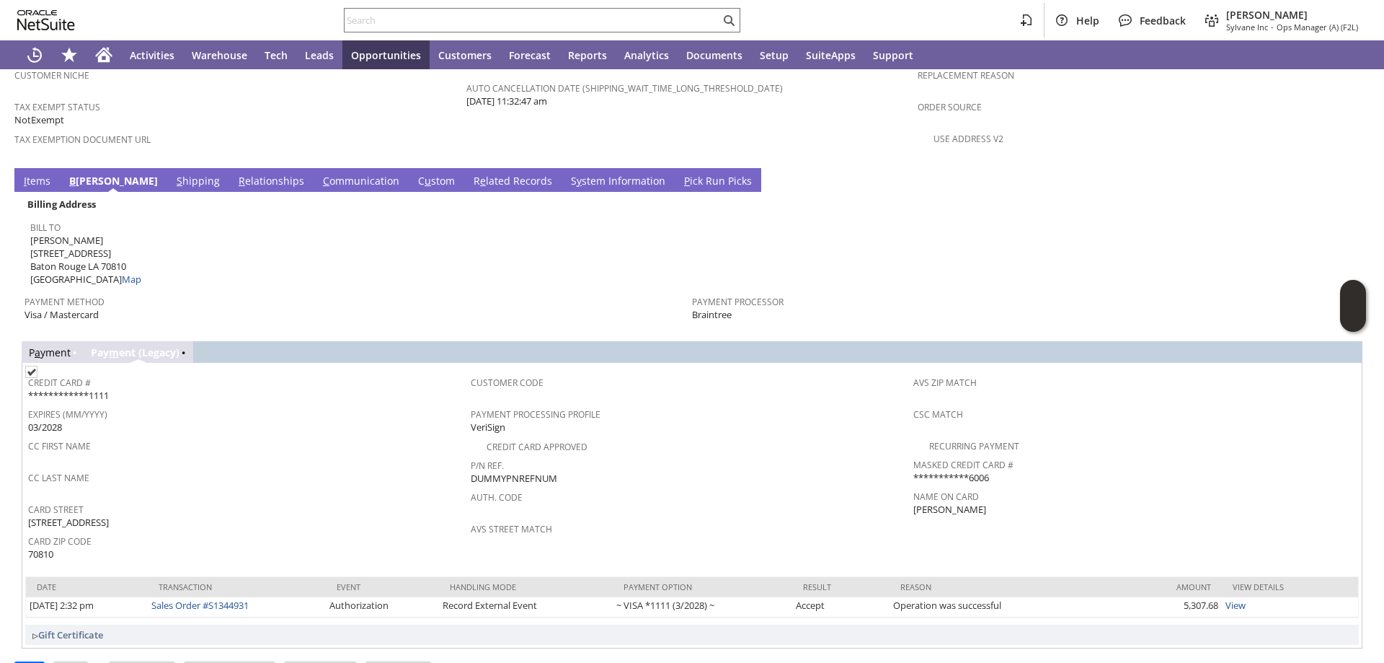
click at [49, 345] on link "P a yment" at bounding box center [50, 352] width 42 height 14
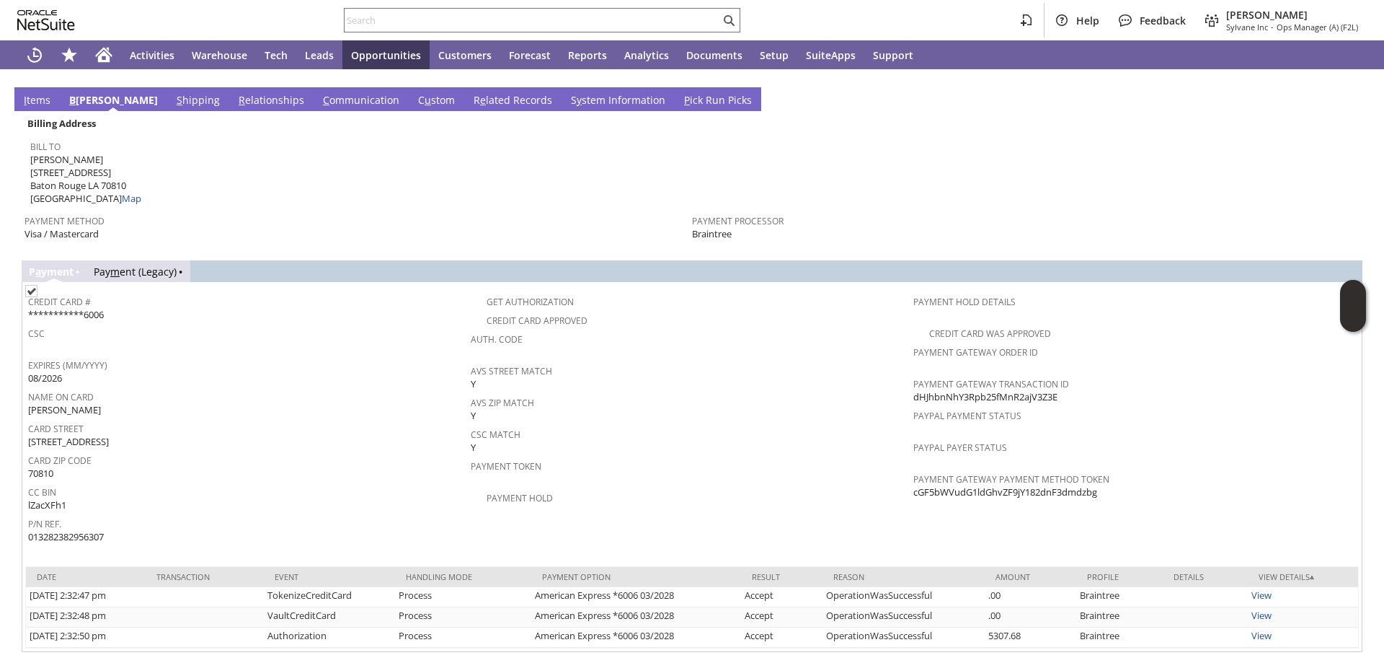
scroll to position [1120, 0]
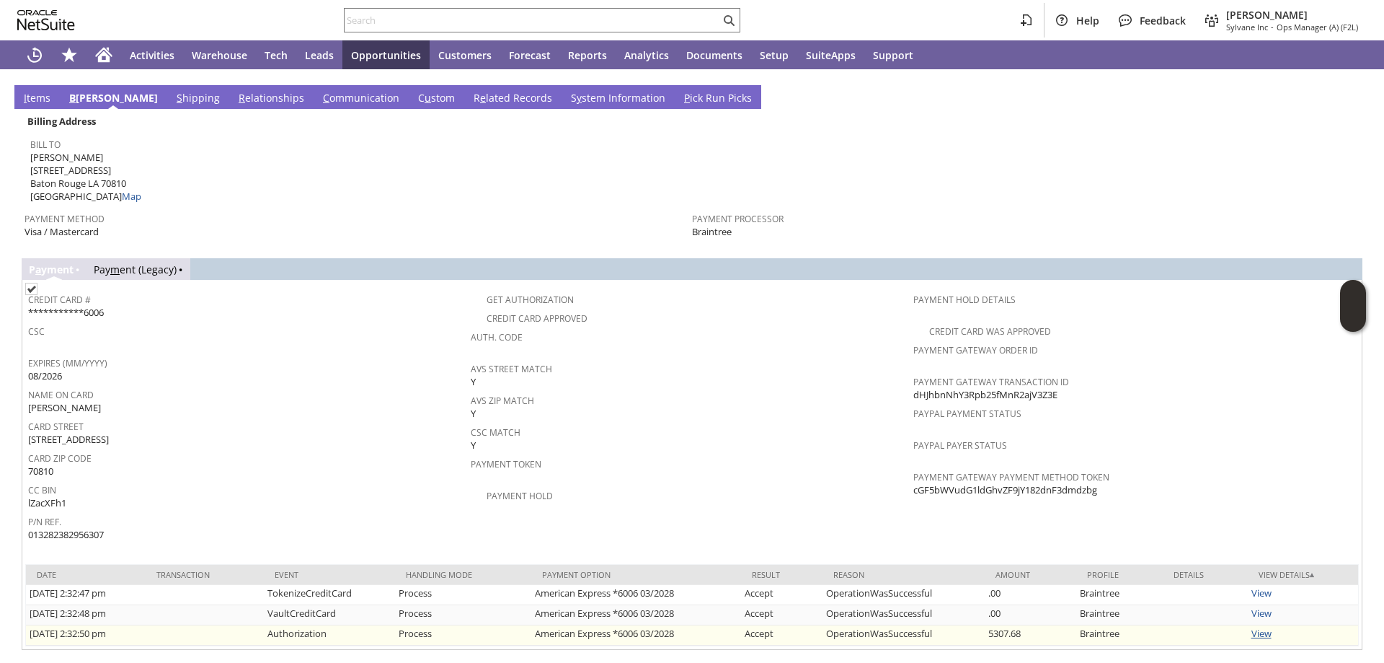
click at [1252, 627] on link "View" at bounding box center [1262, 633] width 20 height 13
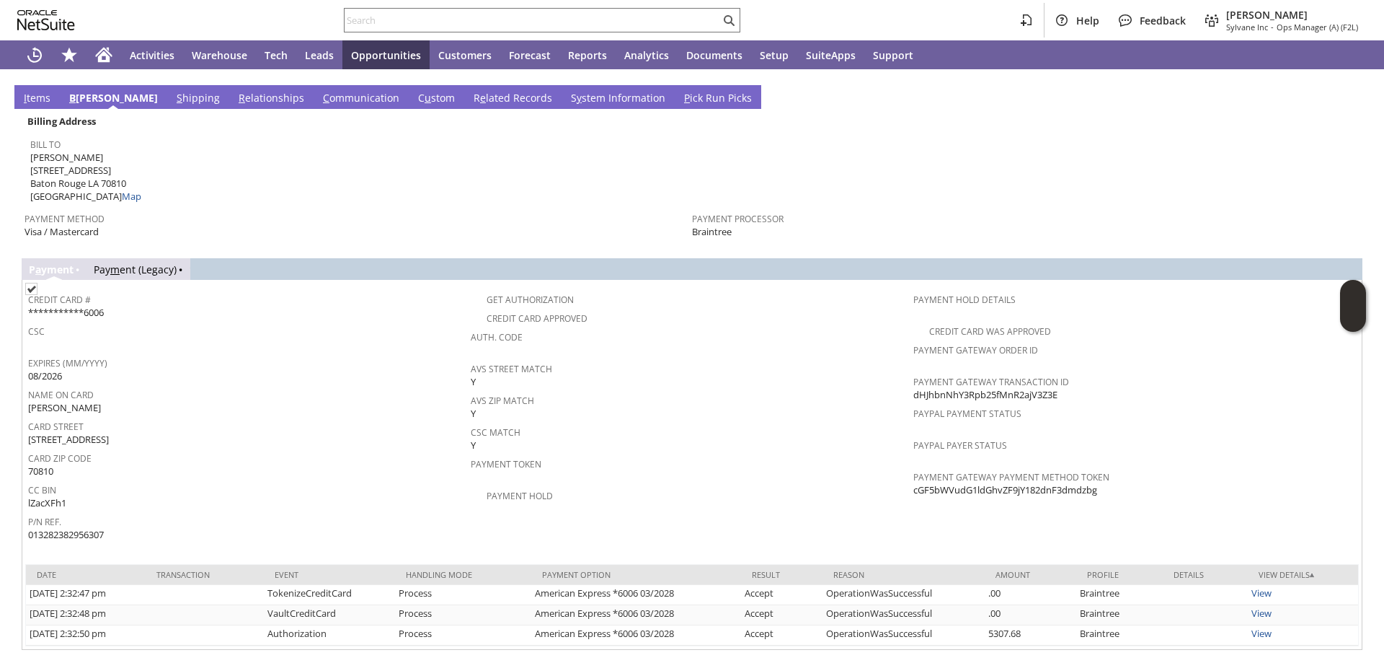
click at [134, 262] on link "Pay m ent (Legacy)" at bounding box center [135, 269] width 83 height 14
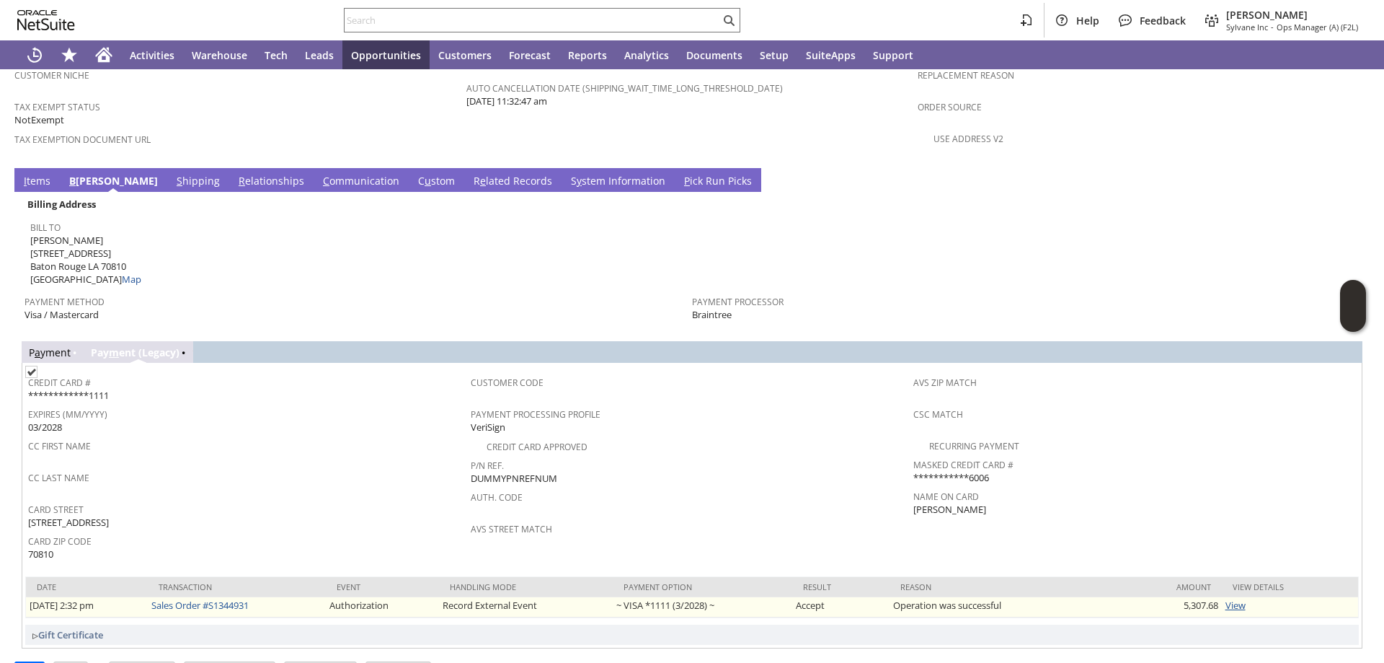
click at [1227, 598] on link "View" at bounding box center [1236, 604] width 20 height 13
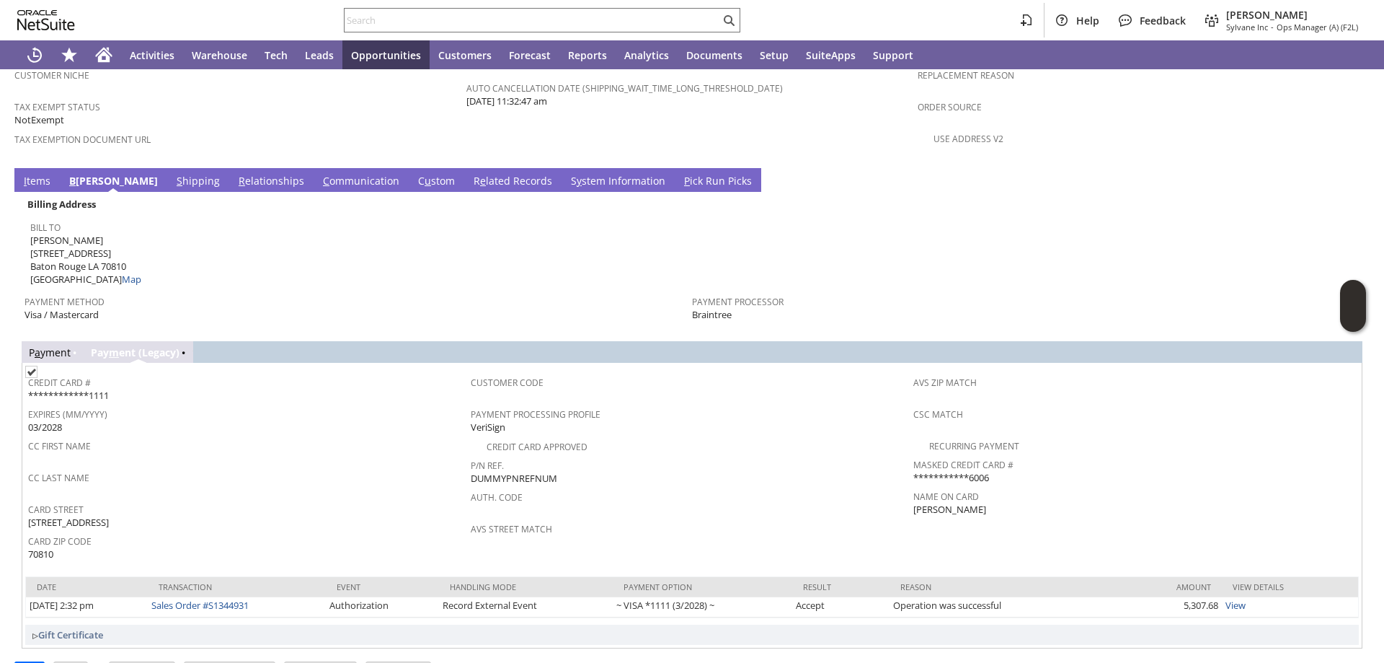
click at [43, 345] on link "P a yment" at bounding box center [50, 352] width 42 height 14
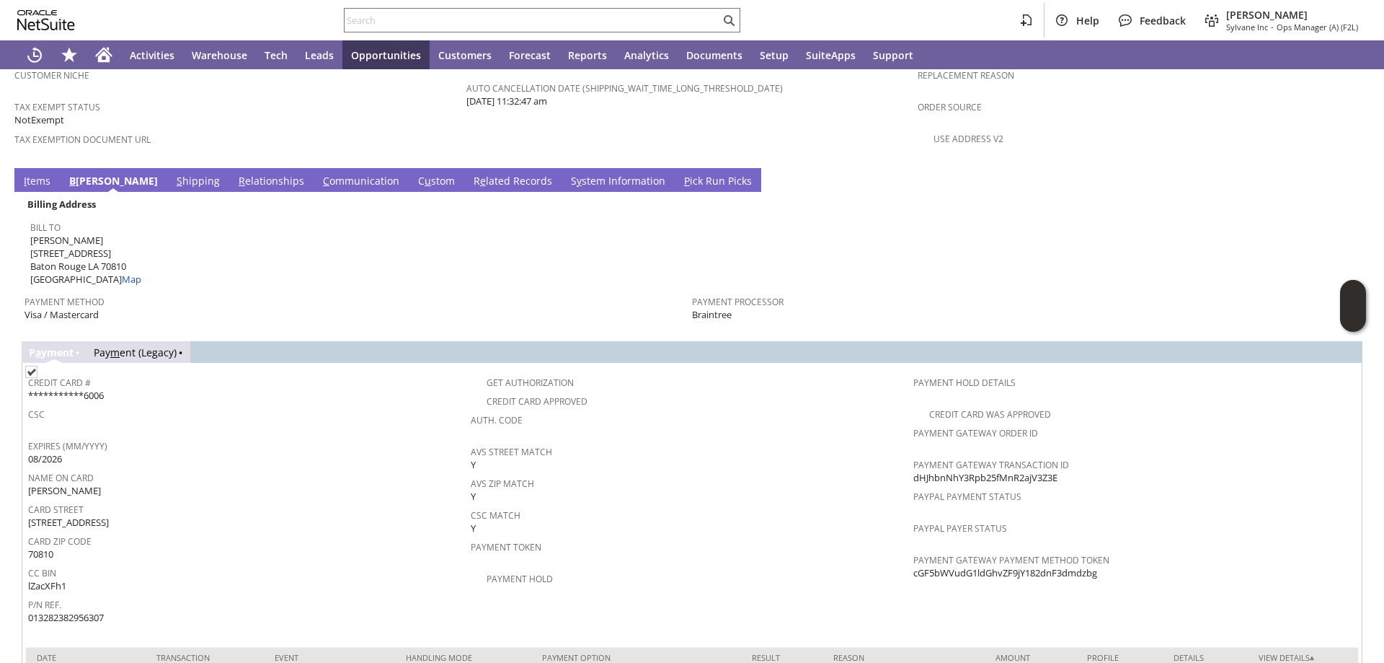
click at [131, 345] on link "Pay m ent (Legacy)" at bounding box center [135, 352] width 83 height 14
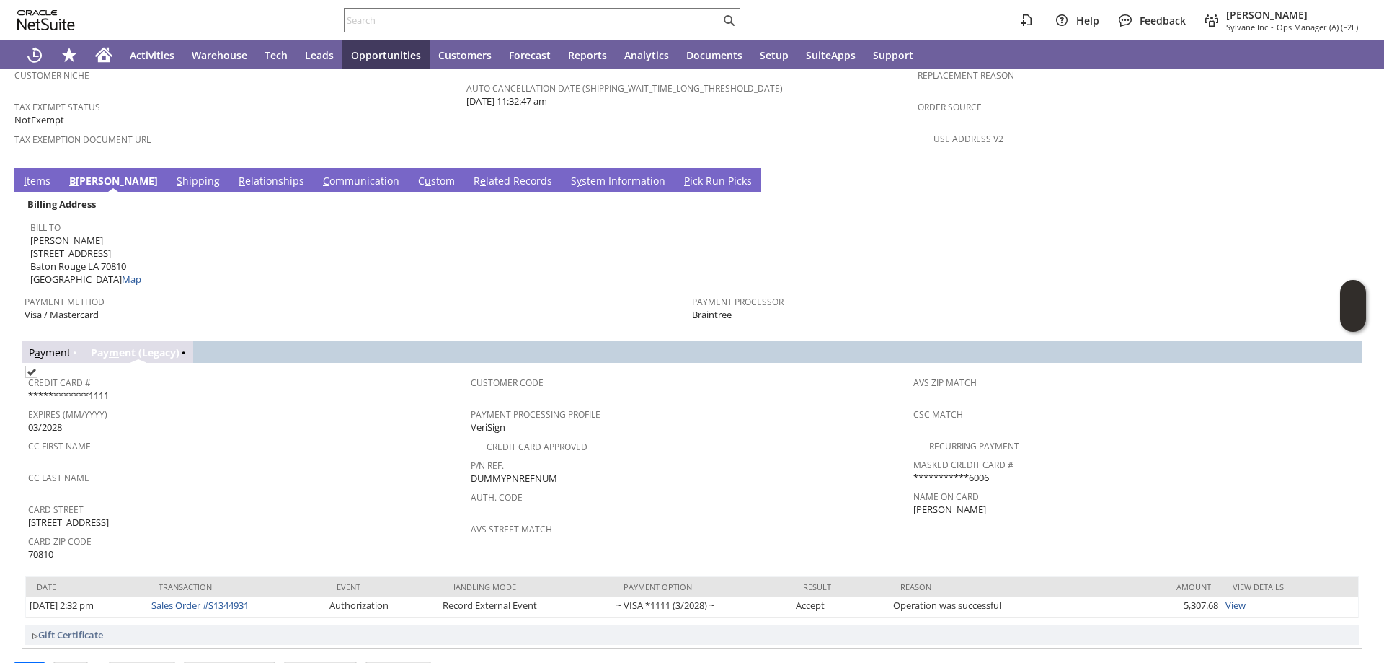
click at [56, 345] on link "P a yment" at bounding box center [50, 352] width 42 height 14
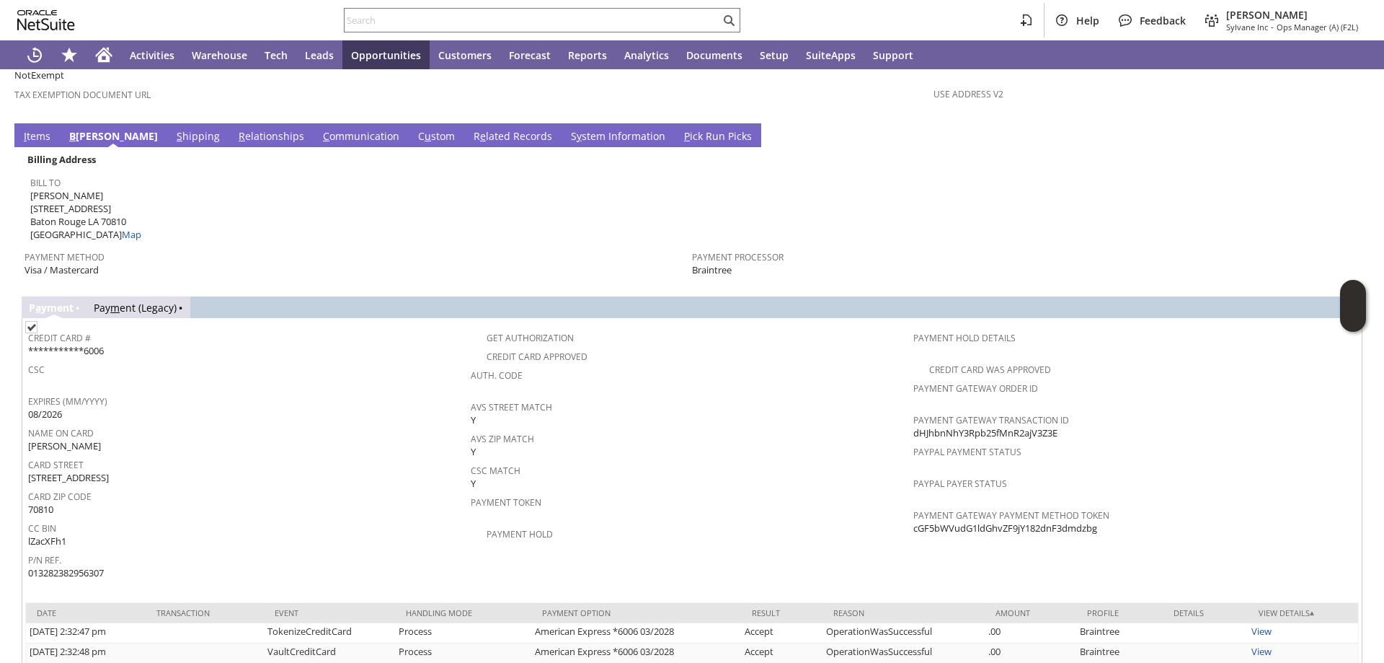
scroll to position [1120, 0]
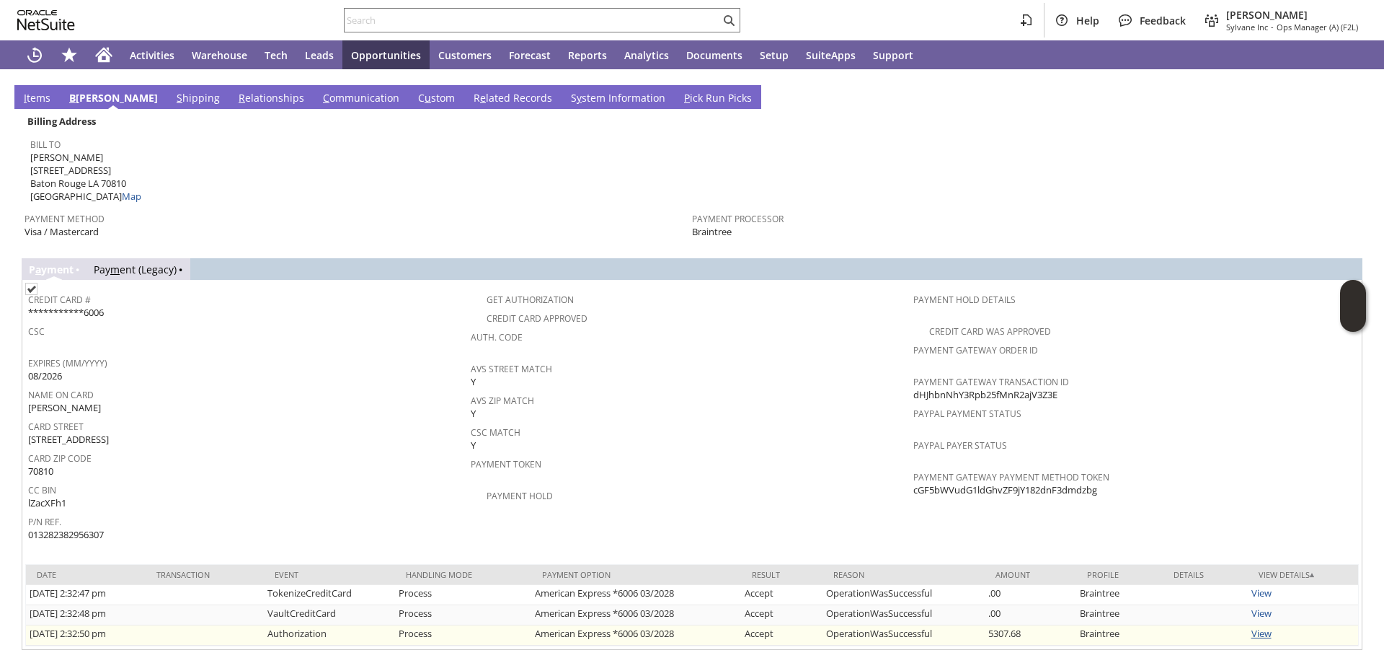
click at [1262, 627] on link "View" at bounding box center [1262, 633] width 20 height 13
